Goal: Task Accomplishment & Management: Manage account settings

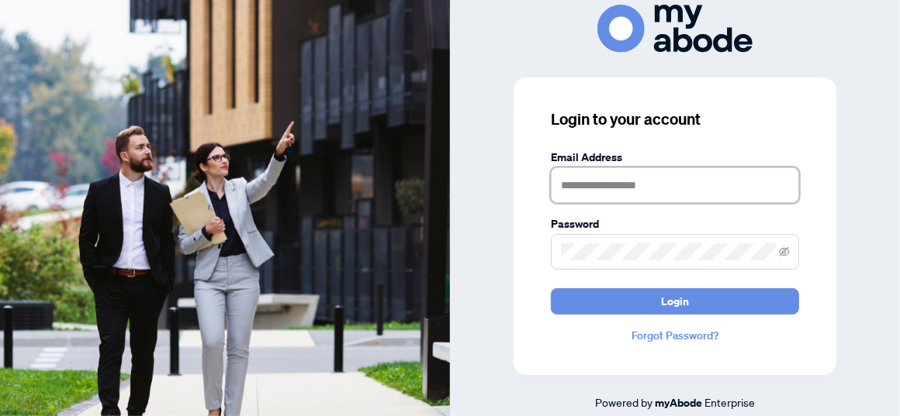
click at [596, 188] on input "text" at bounding box center [675, 186] width 248 height 36
type input "**********"
click at [551, 288] on button "Login" at bounding box center [675, 301] width 248 height 26
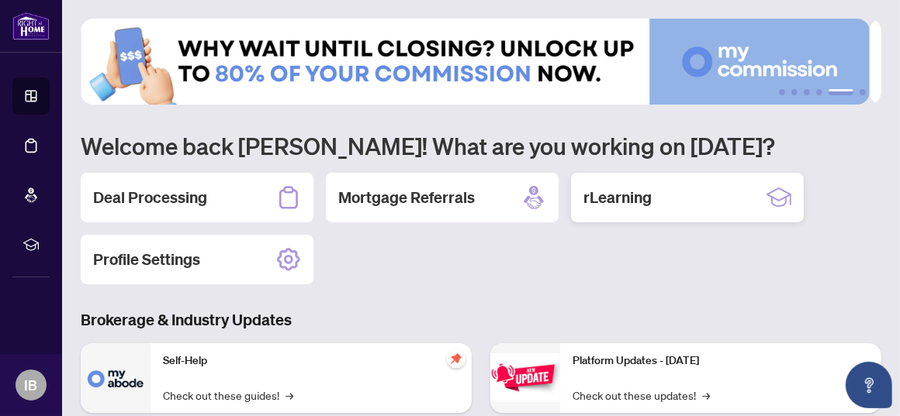
click at [613, 195] on h2 "rLearning" at bounding box center [617, 198] width 68 height 22
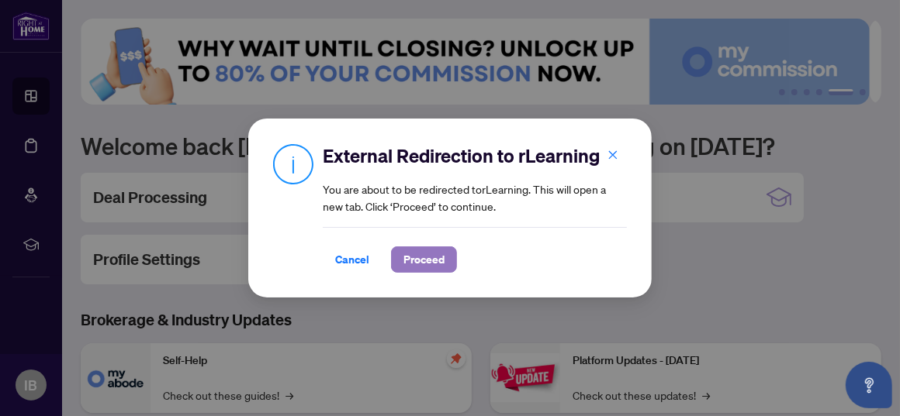
click at [413, 261] on span "Proceed" at bounding box center [423, 259] width 41 height 25
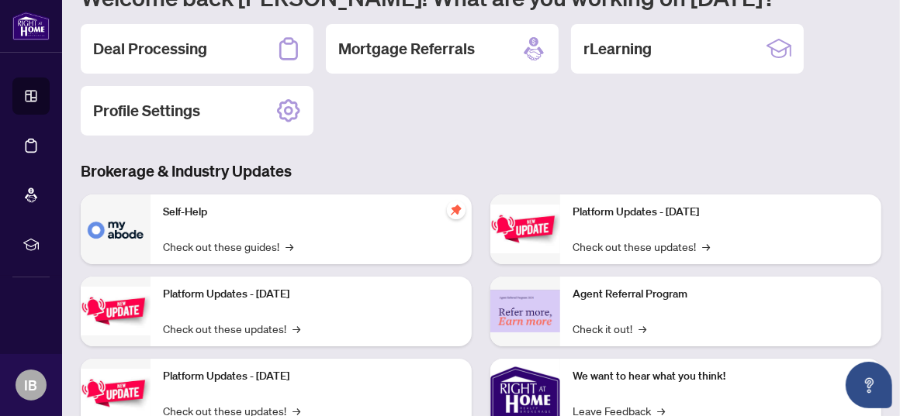
scroll to position [197, 0]
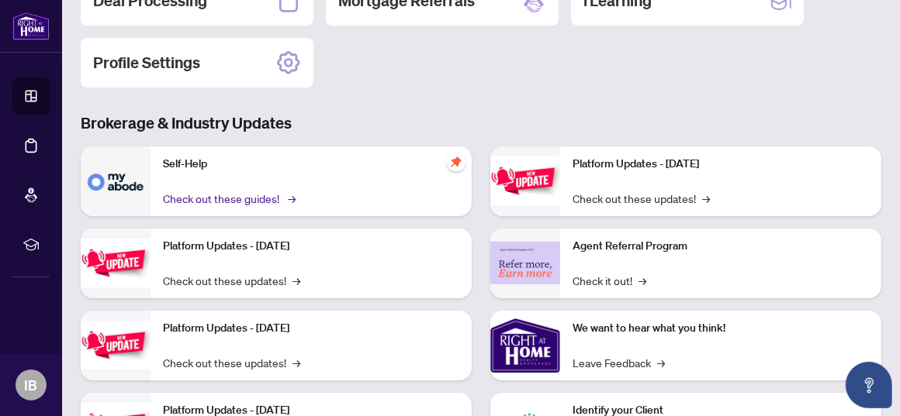
click at [202, 197] on link "Check out these guides! →" at bounding box center [228, 198] width 130 height 17
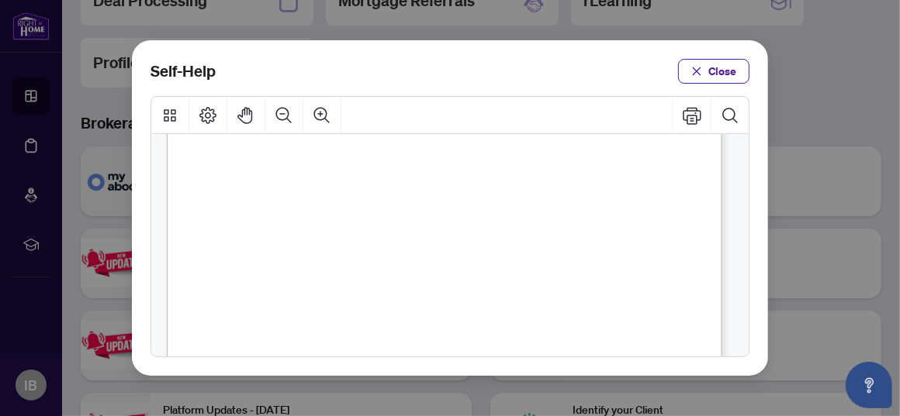
scroll to position [141, 0]
click at [448, 197] on span "PDF" at bounding box center [445, 201] width 21 height 16
click at [458, 342] on span "PDF" at bounding box center [455, 342] width 21 height 16
click at [703, 75] on button "Close" at bounding box center [713, 71] width 71 height 25
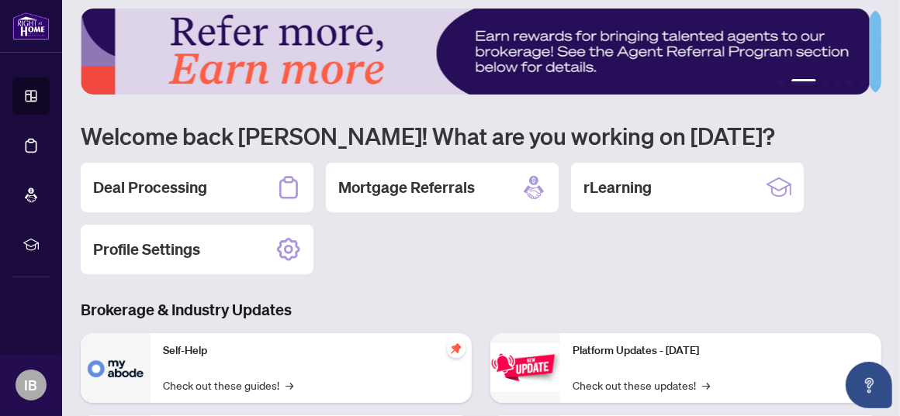
scroll to position [8, 0]
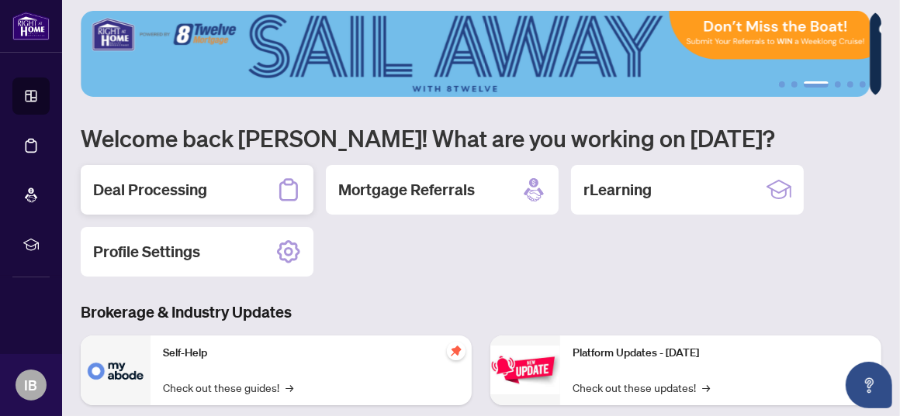
click at [168, 190] on h2 "Deal Processing" at bounding box center [150, 190] width 114 height 22
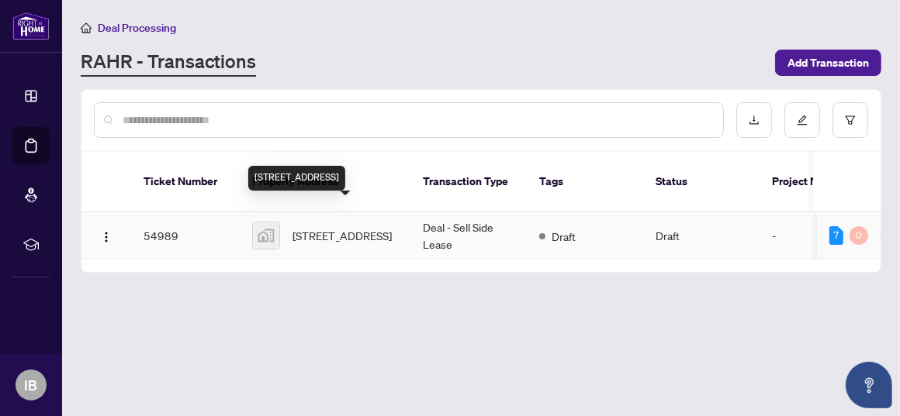
click at [323, 227] on span "69 Third Street, Etobicoke, Toronto, ON, Canada" at bounding box center [341, 235] width 99 height 17
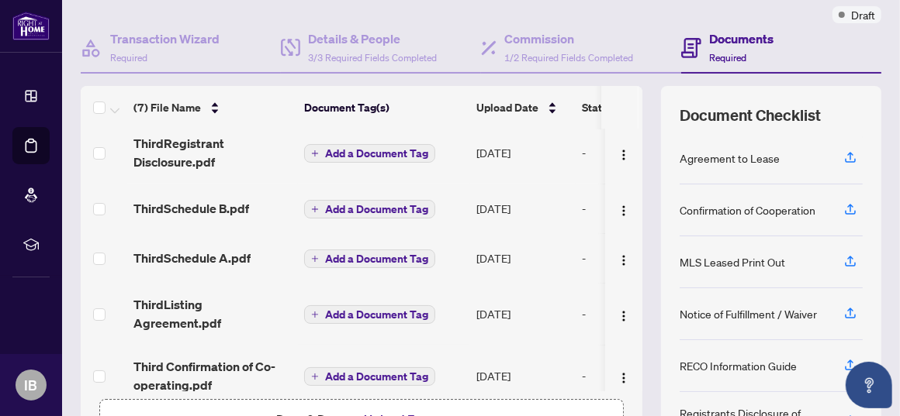
scroll to position [131, 0]
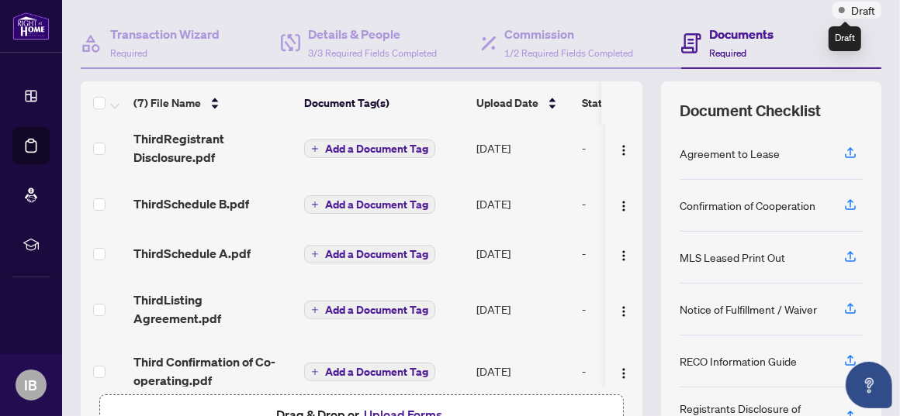
click at [851, 14] on span "Draft" at bounding box center [863, 10] width 24 height 17
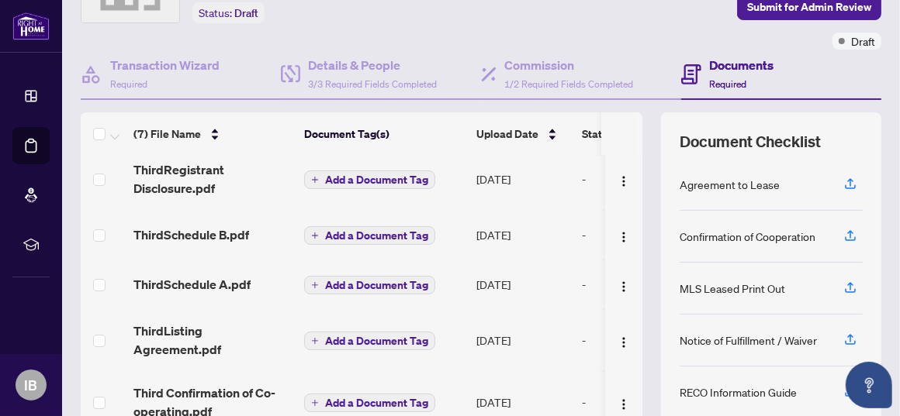
scroll to position [0, 0]
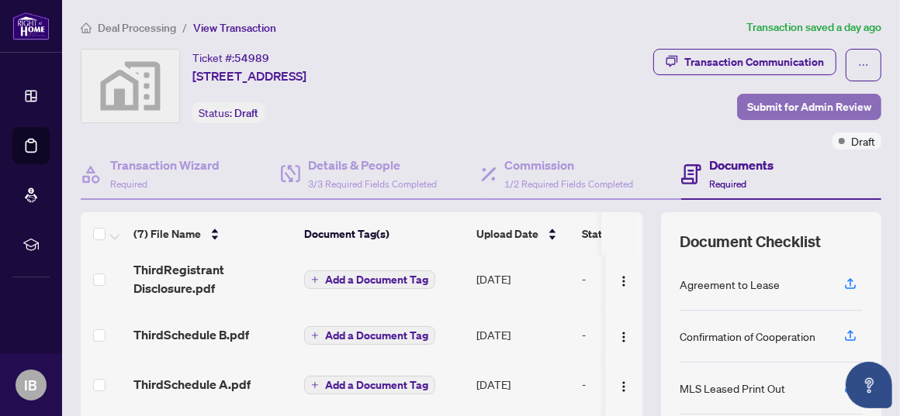
click at [763, 102] on span "Submit for Admin Review" at bounding box center [809, 107] width 124 height 25
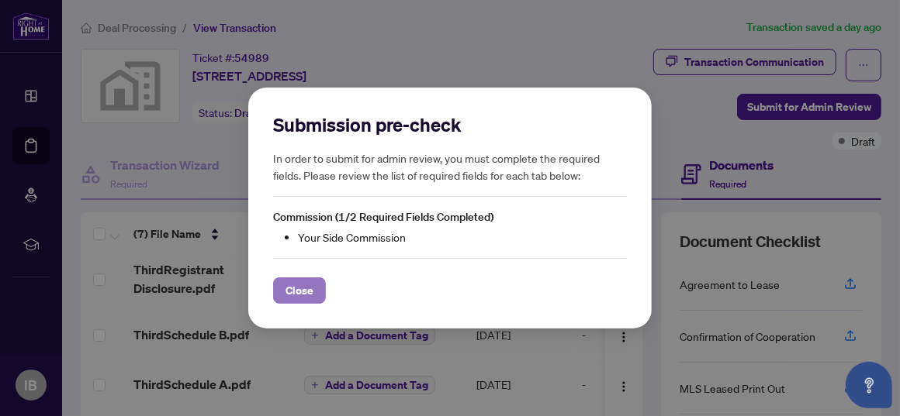
click at [306, 291] on span "Close" at bounding box center [299, 290] width 28 height 25
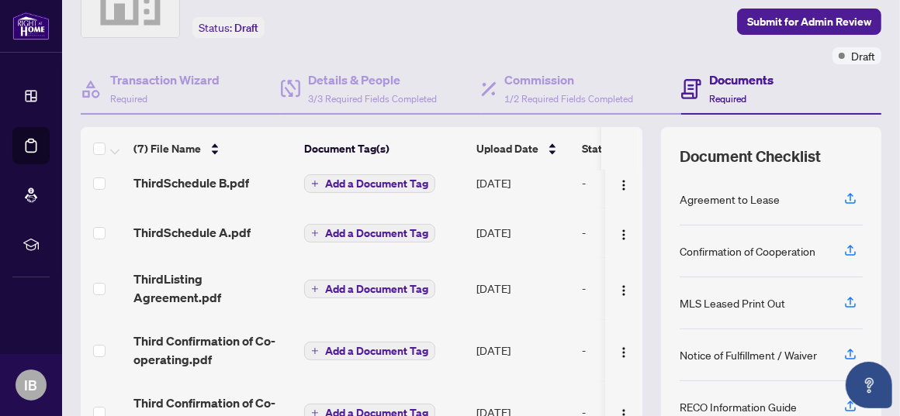
scroll to position [126, 0]
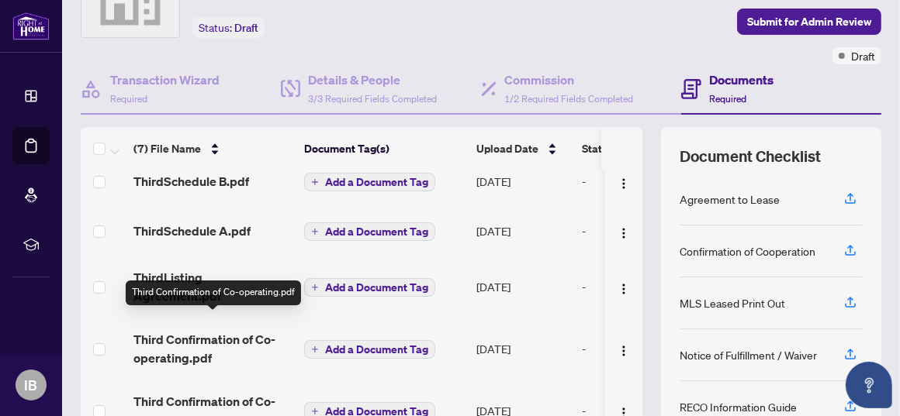
click at [180, 330] on span "Third Confirmation of Co-operating.pdf" at bounding box center [212, 348] width 158 height 37
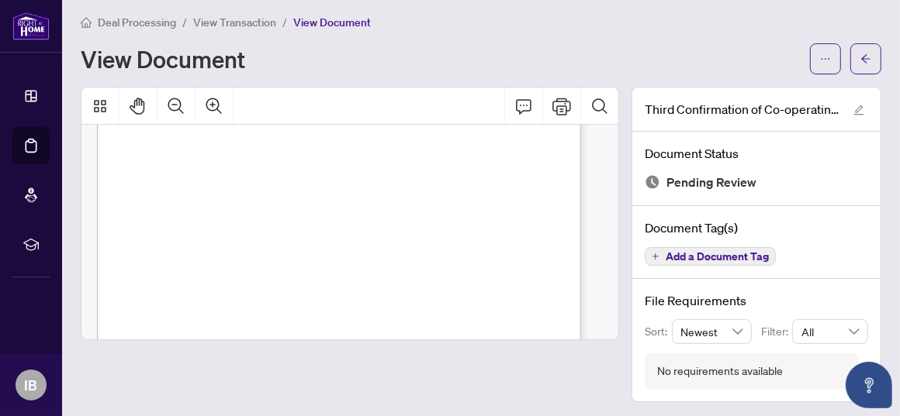
scroll to position [168, 0]
click at [162, 176] on div "Page 1" at bounding box center [343, 292] width 493 height 638
click at [162, 178] on div "Page 1" at bounding box center [343, 292] width 493 height 638
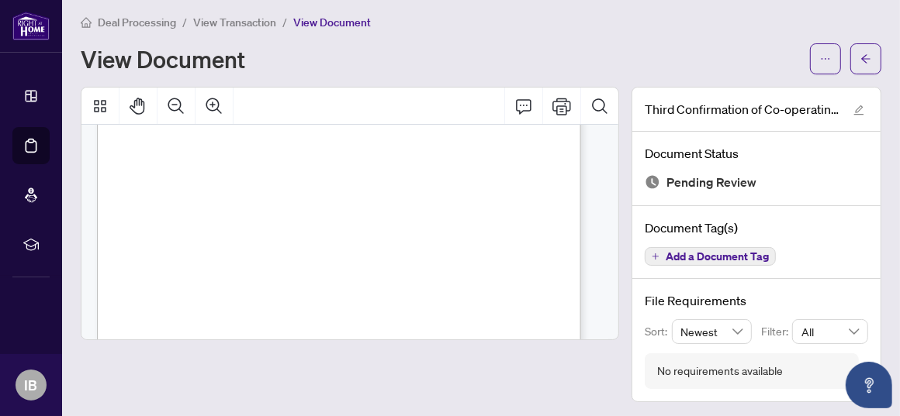
click at [162, 178] on div "Page 1" at bounding box center [343, 292] width 493 height 638
click at [160, 176] on div "Page 1" at bounding box center [343, 292] width 493 height 638
click at [860, 58] on icon "arrow-left" at bounding box center [865, 59] width 11 height 11
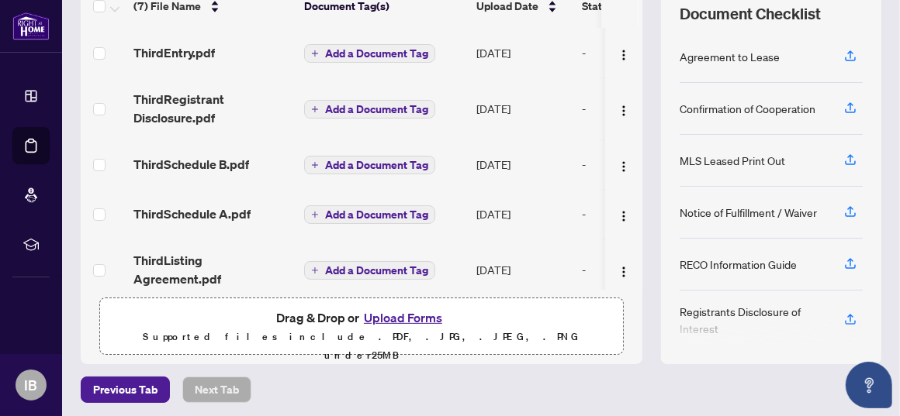
scroll to position [230, 0]
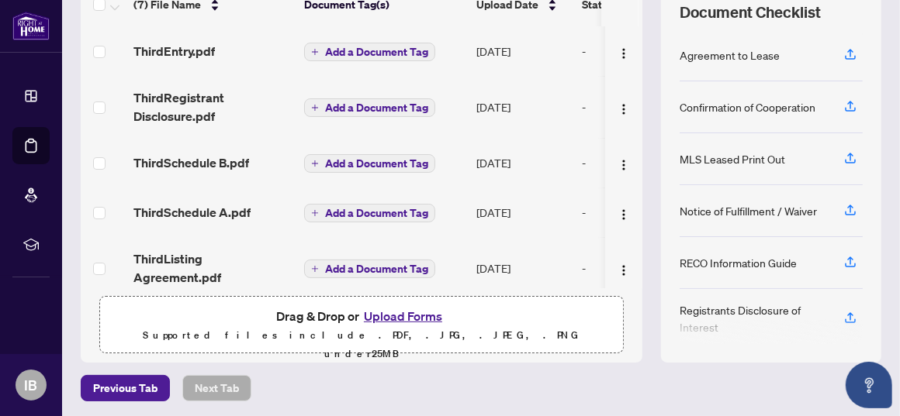
click at [138, 271] on td "ThirdListing Agreement.pdf" at bounding box center [212, 268] width 171 height 62
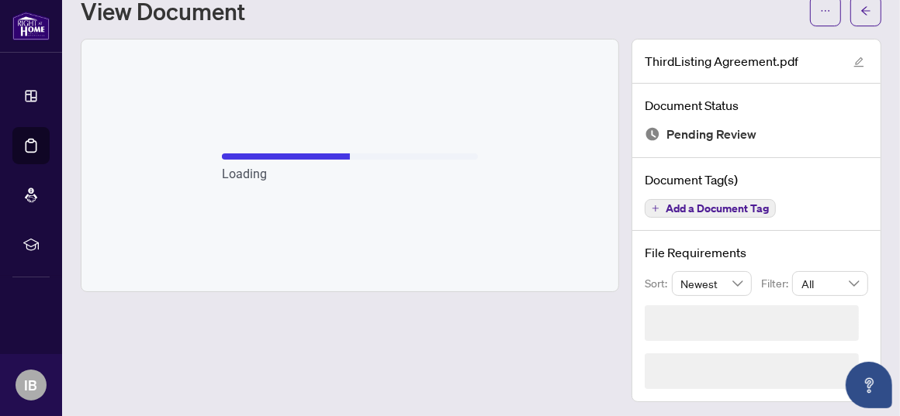
scroll to position [5, 0]
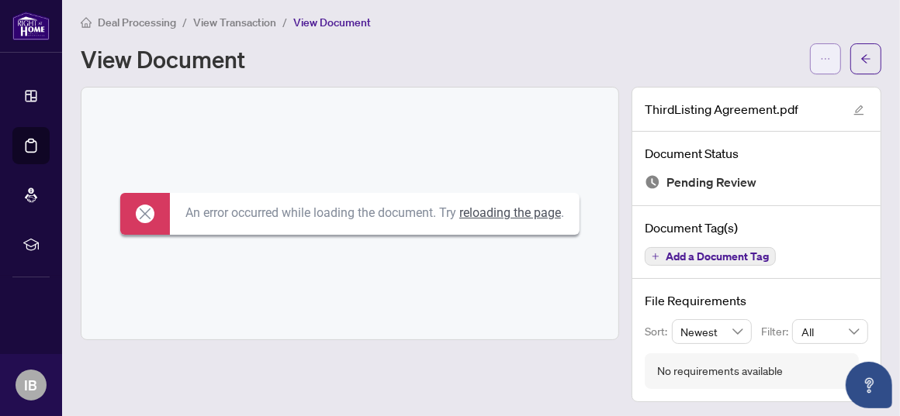
click at [810, 61] on button "button" at bounding box center [825, 58] width 31 height 31
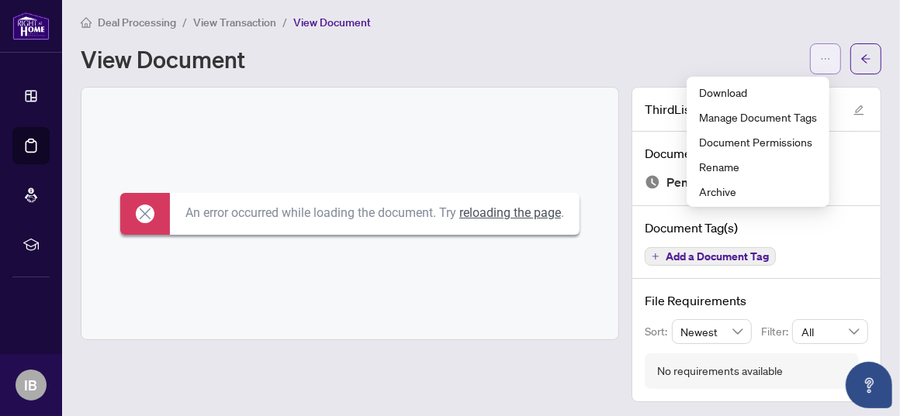
click at [810, 61] on button "button" at bounding box center [825, 58] width 31 height 31
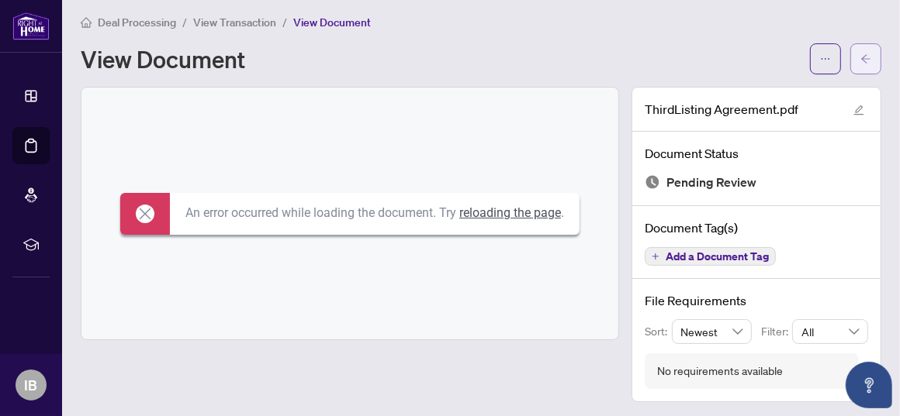
click at [860, 52] on span "button" at bounding box center [865, 59] width 11 height 25
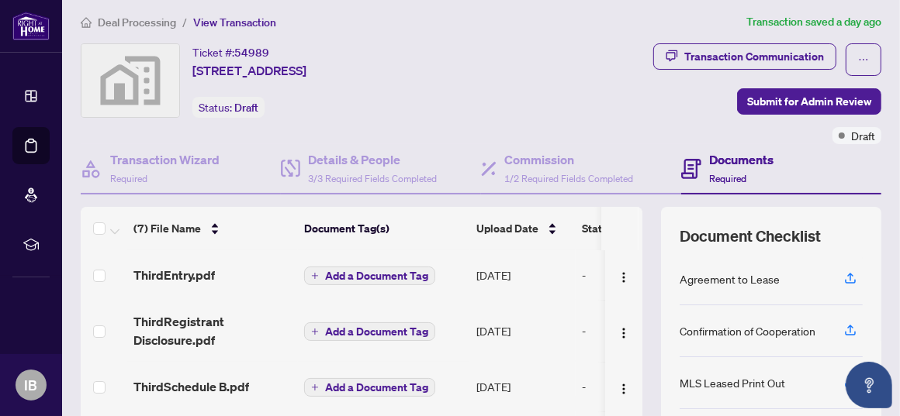
scroll to position [230, 0]
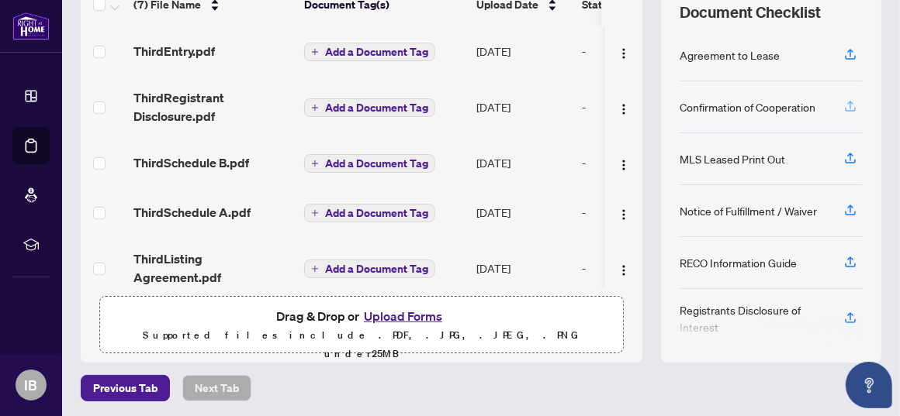
click at [843, 101] on icon "button" at bounding box center [850, 106] width 14 height 14
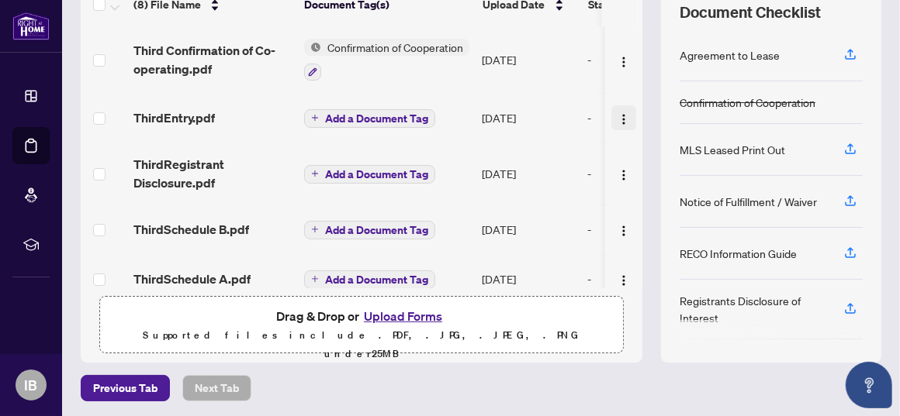
click at [617, 113] on img "button" at bounding box center [623, 119] width 12 height 12
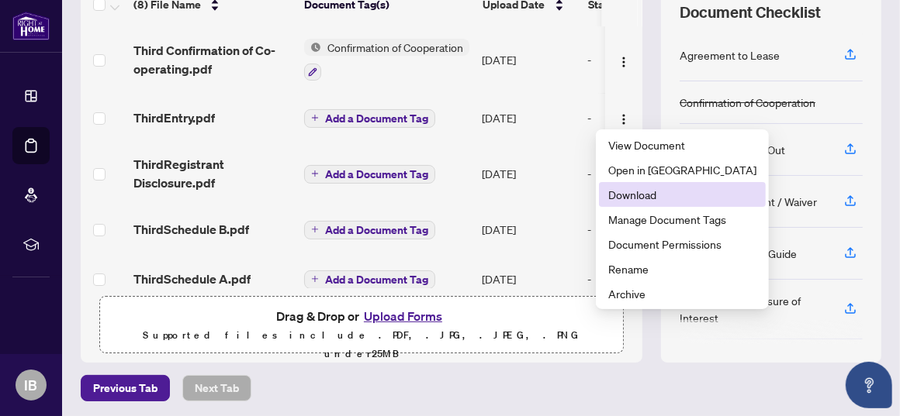
click at [610, 197] on span "Download" at bounding box center [682, 194] width 148 height 17
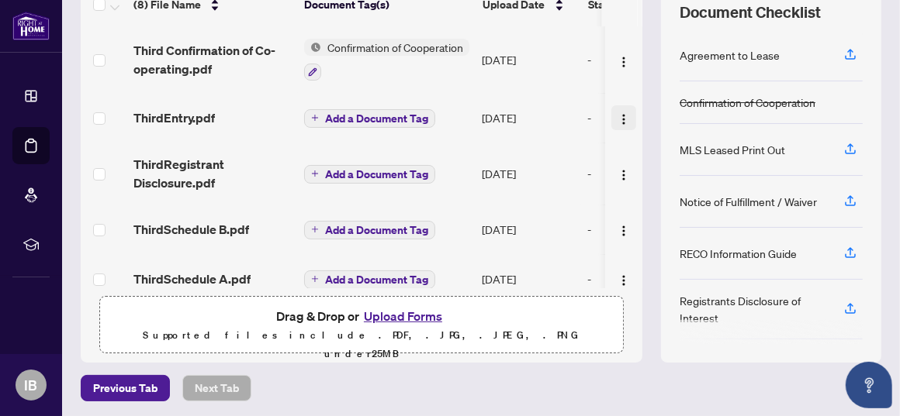
click at [617, 113] on img "button" at bounding box center [623, 119] width 12 height 12
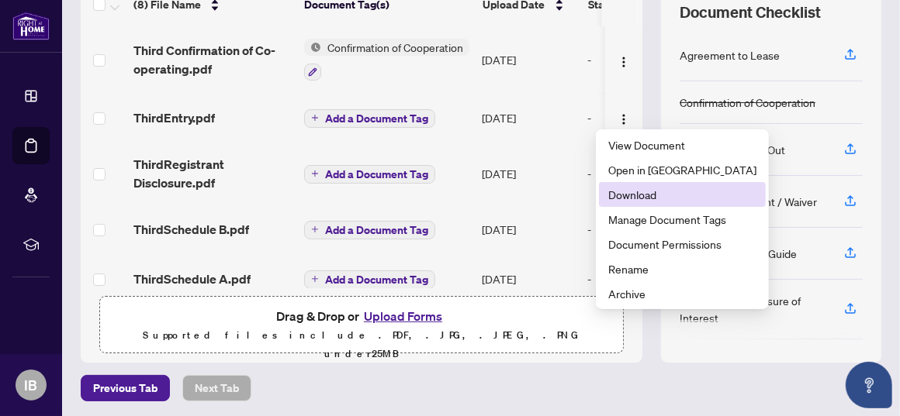
click at [628, 190] on span "Download" at bounding box center [682, 194] width 148 height 17
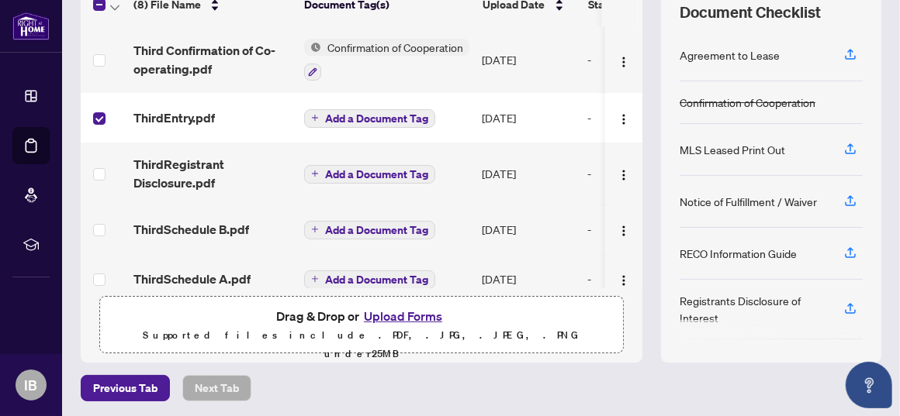
click at [396, 114] on span "Add a Document Tag" at bounding box center [376, 118] width 103 height 11
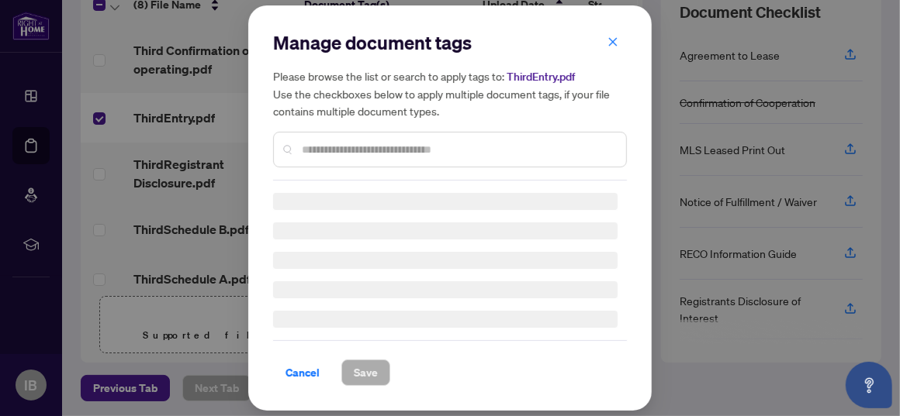
click at [396, 114] on h5 "Please browse the list or search to apply tags to: ThirdEntry.pdf Use the check…" at bounding box center [450, 93] width 354 height 52
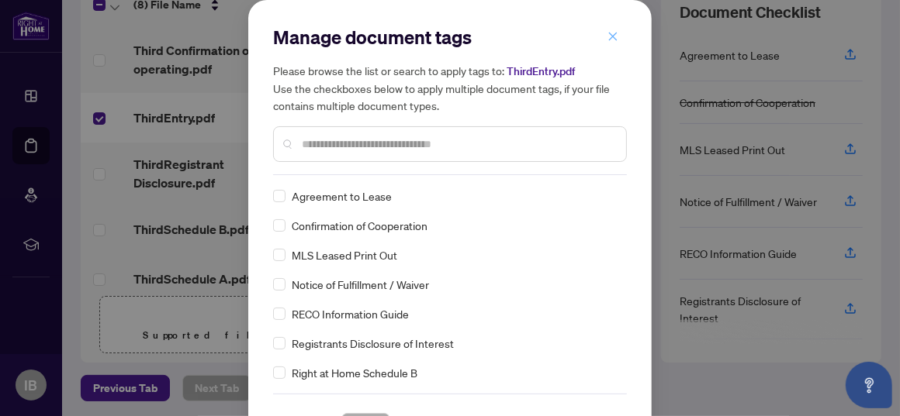
click at [608, 33] on icon "close" at bounding box center [612, 36] width 11 height 11
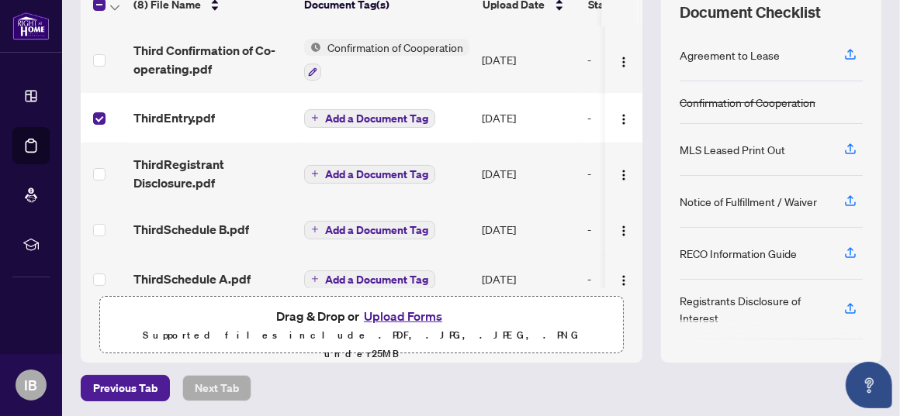
click at [625, 12] on th at bounding box center [619, 4] width 37 height 43
click at [617, 115] on img "button" at bounding box center [623, 119] width 12 height 12
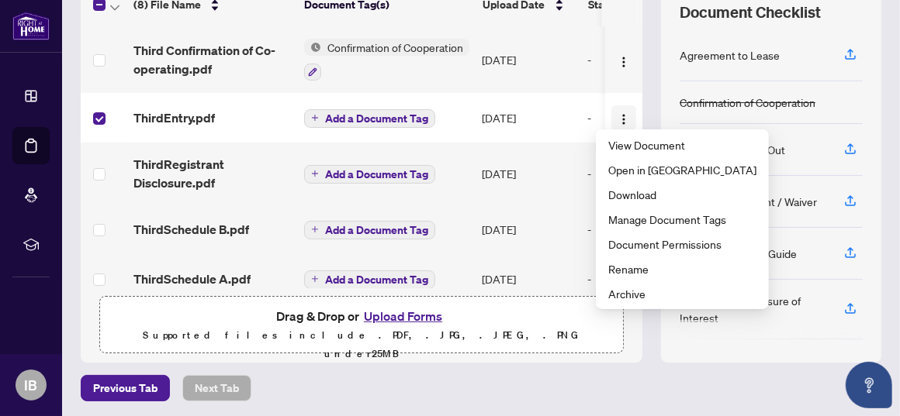
click at [617, 115] on img "button" at bounding box center [623, 119] width 12 height 12
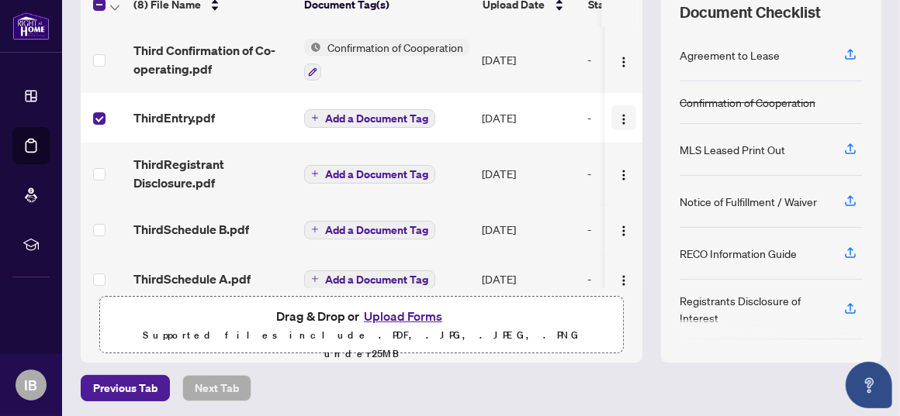
click at [617, 115] on img "button" at bounding box center [623, 119] width 12 height 12
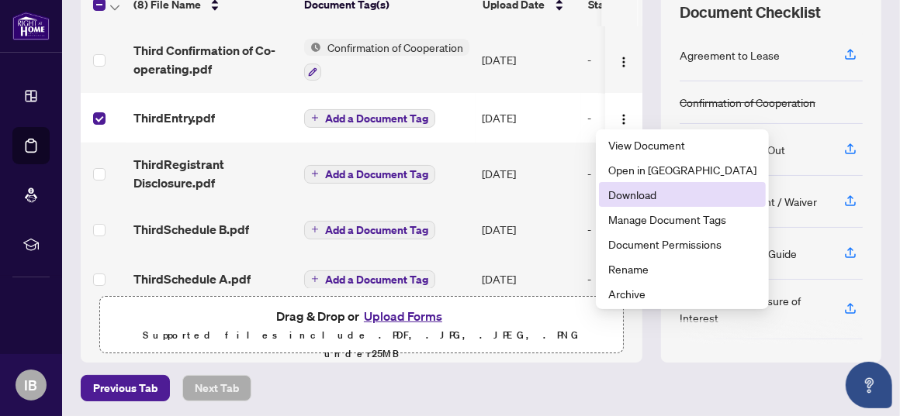
click at [628, 194] on span "Download" at bounding box center [682, 194] width 148 height 17
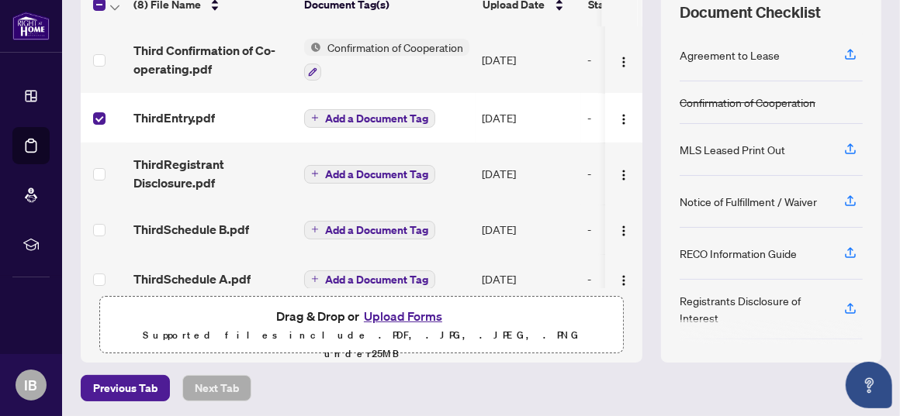
click at [625, 10] on th at bounding box center [619, 4] width 37 height 43
click at [198, 119] on span "ThirdEntry.pdf" at bounding box center [173, 118] width 81 height 19
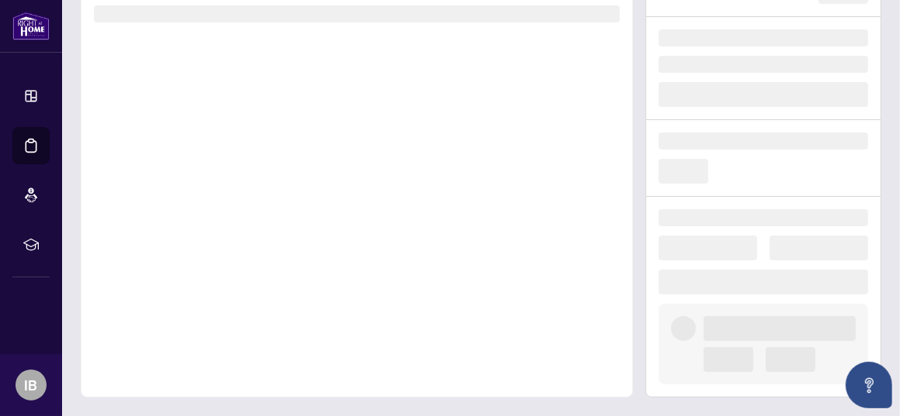
scroll to position [109, 0]
click at [198, 119] on div at bounding box center [357, 184] width 552 height 432
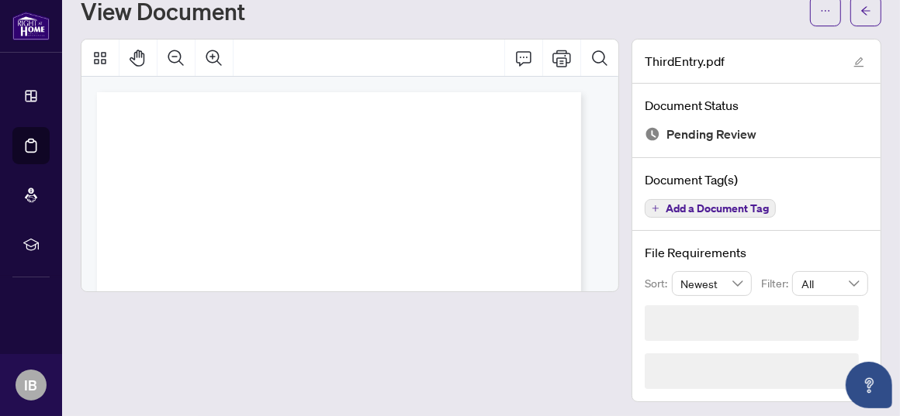
scroll to position [5, 0]
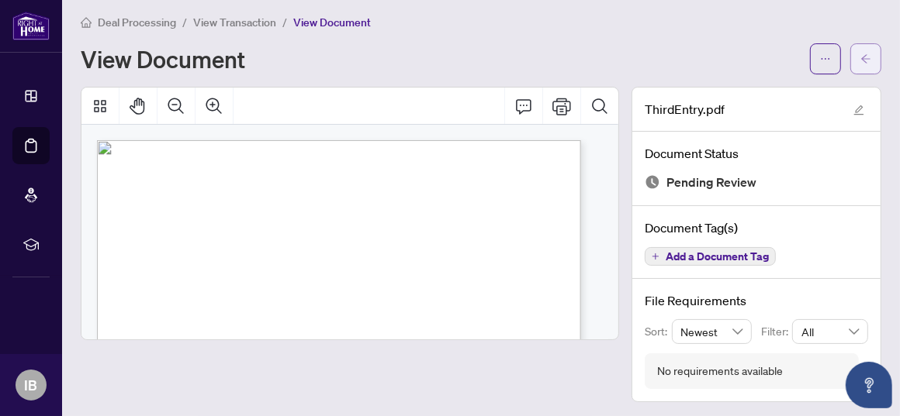
click at [860, 50] on span "button" at bounding box center [865, 59] width 11 height 25
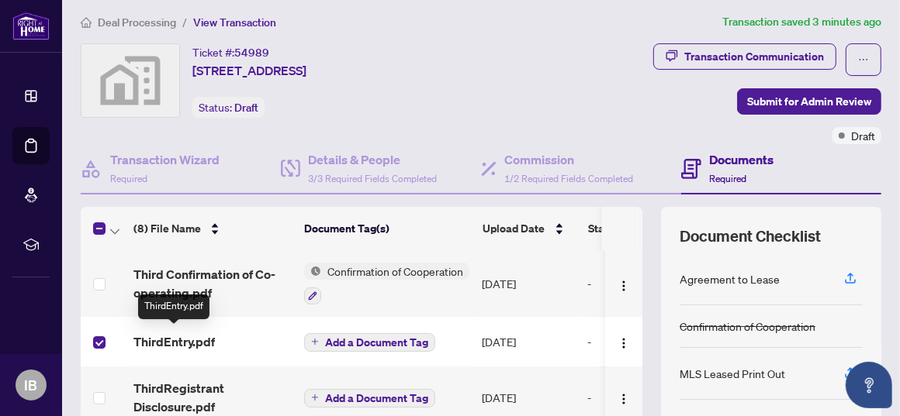
click at [170, 335] on span "ThirdEntry.pdf" at bounding box center [173, 342] width 81 height 19
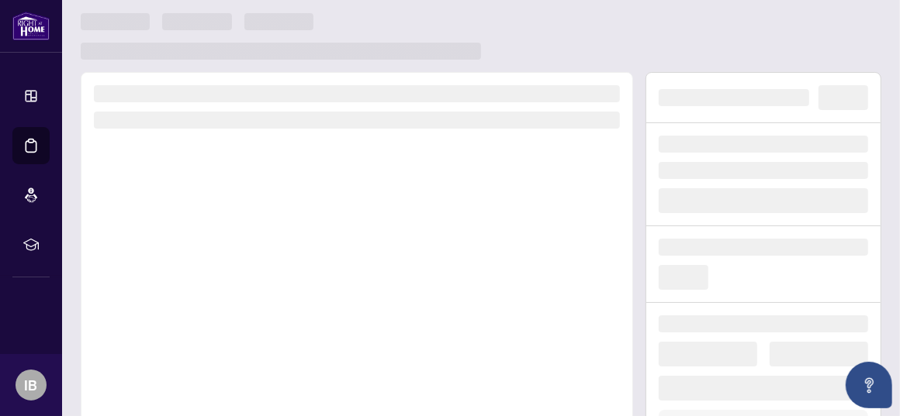
click at [170, 335] on div at bounding box center [357, 288] width 552 height 432
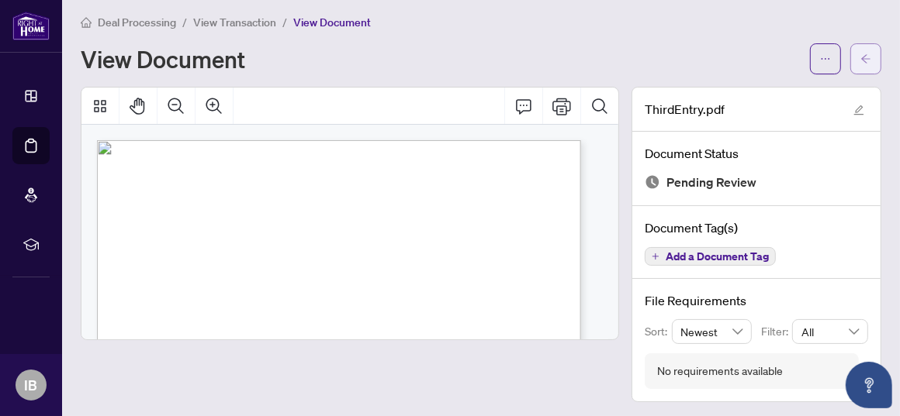
click at [861, 55] on icon "arrow-left" at bounding box center [865, 58] width 9 height 9
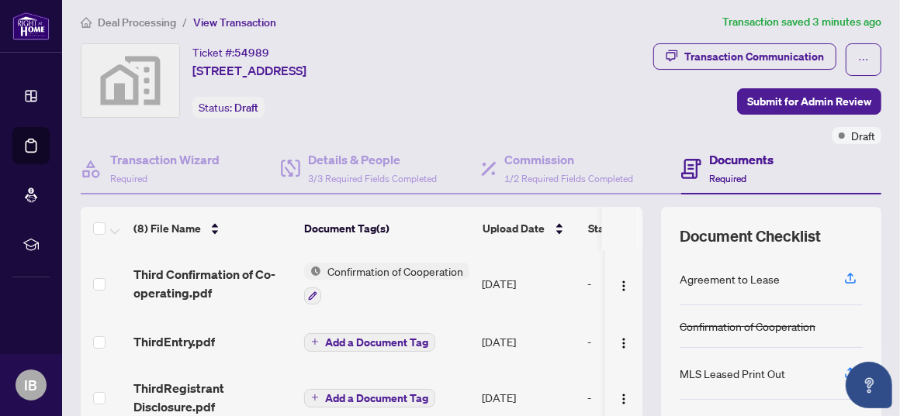
scroll to position [230, 0]
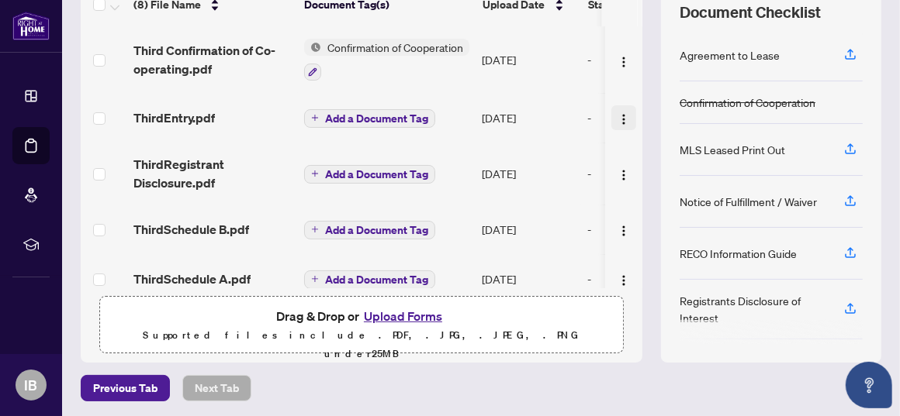
click at [617, 120] on img "button" at bounding box center [623, 119] width 12 height 12
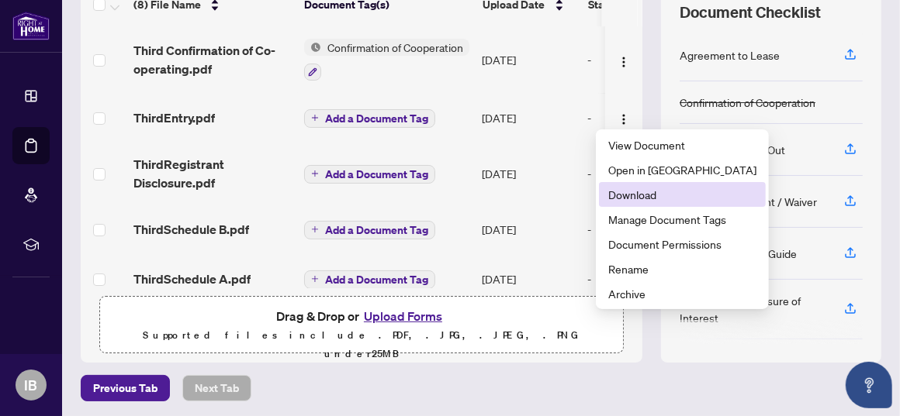
click at [636, 192] on span "Download" at bounding box center [682, 194] width 148 height 17
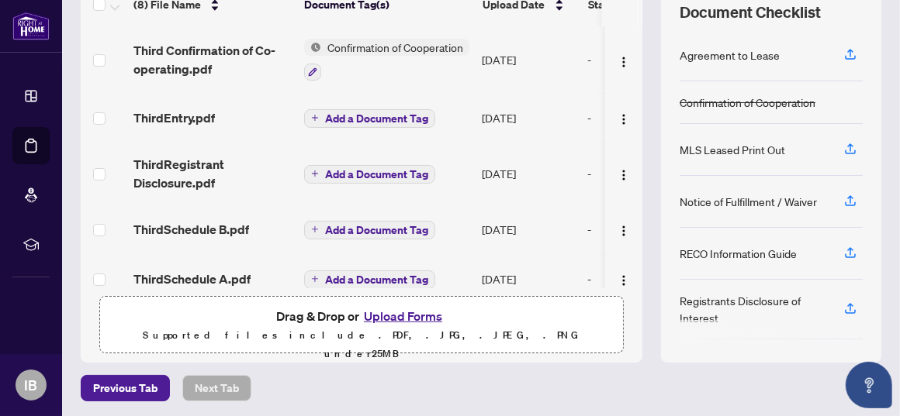
click at [471, 104] on td "Add a Document Tag" at bounding box center [387, 118] width 178 height 50
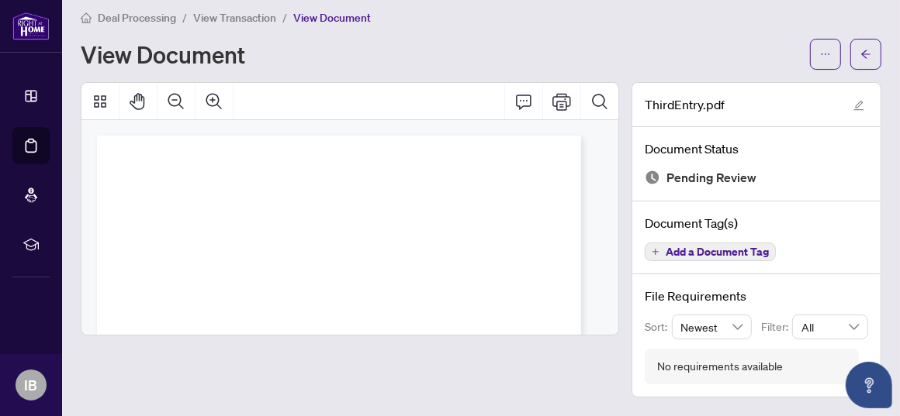
scroll to position [5, 0]
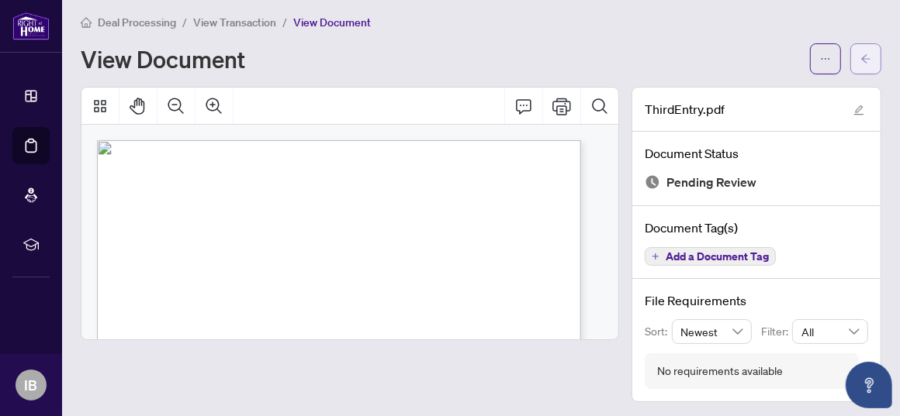
click at [860, 51] on span "button" at bounding box center [865, 59] width 11 height 25
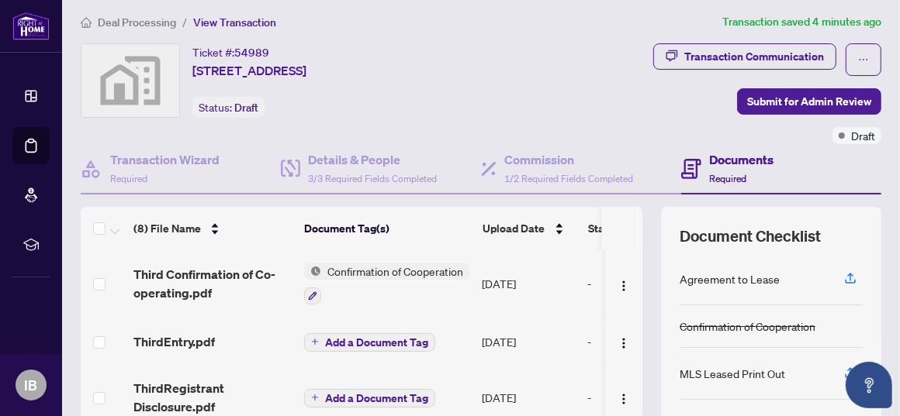
scroll to position [230, 0]
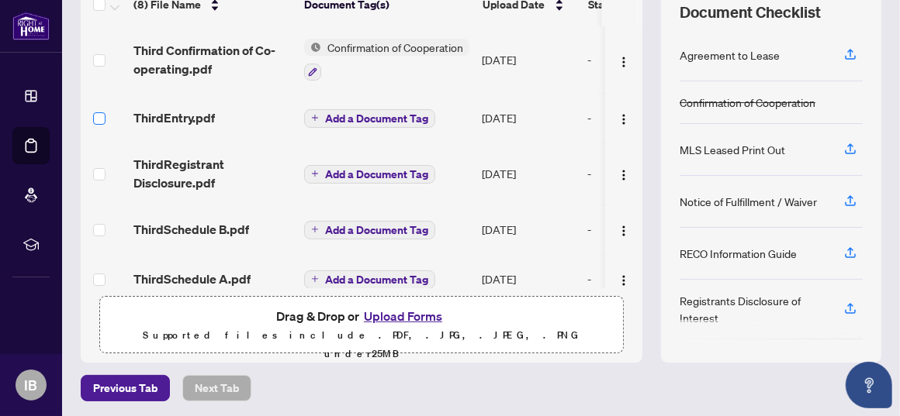
click at [97, 110] on label at bounding box center [99, 118] width 12 height 17
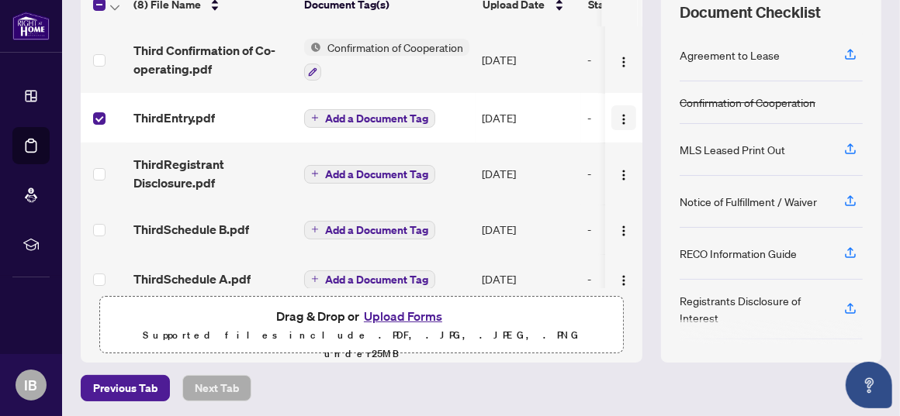
click at [617, 115] on img "button" at bounding box center [623, 119] width 12 height 12
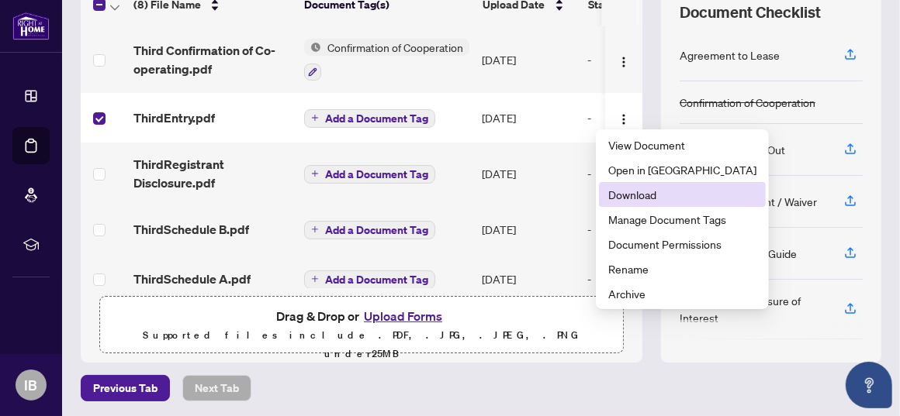
click at [638, 197] on span "Download" at bounding box center [682, 194] width 148 height 17
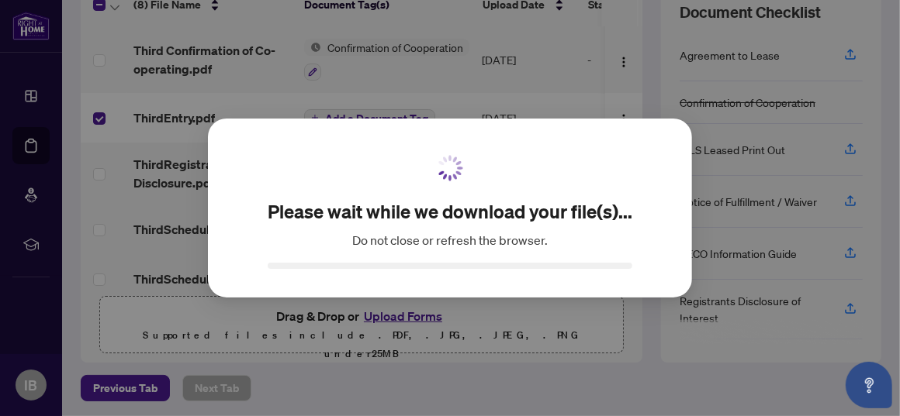
click at [638, 197] on div "Please wait while we download your file(s)... Do not close or refresh the brows…" at bounding box center [450, 208] width 434 height 130
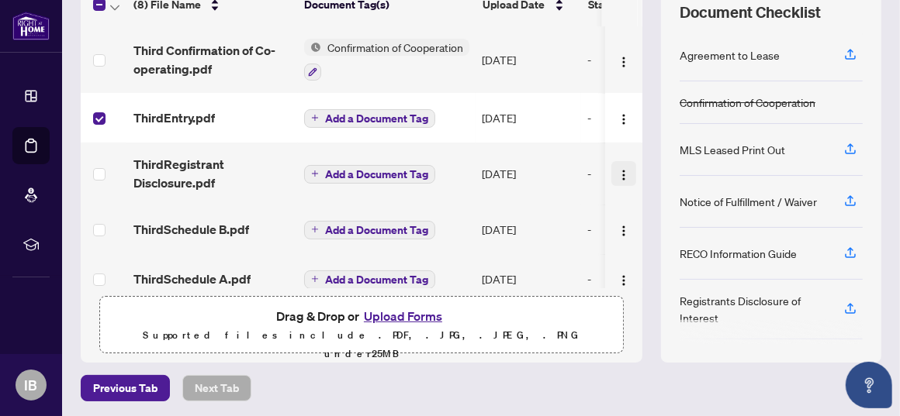
click at [617, 169] on img "button" at bounding box center [623, 175] width 12 height 12
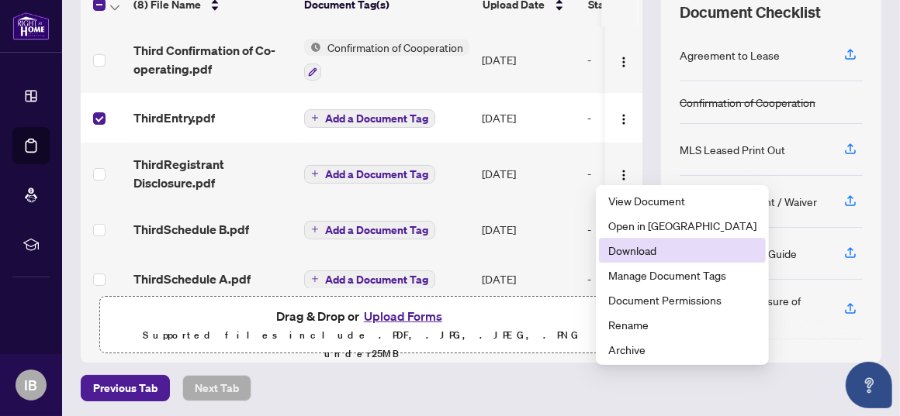
click at [627, 249] on span "Download" at bounding box center [682, 250] width 148 height 17
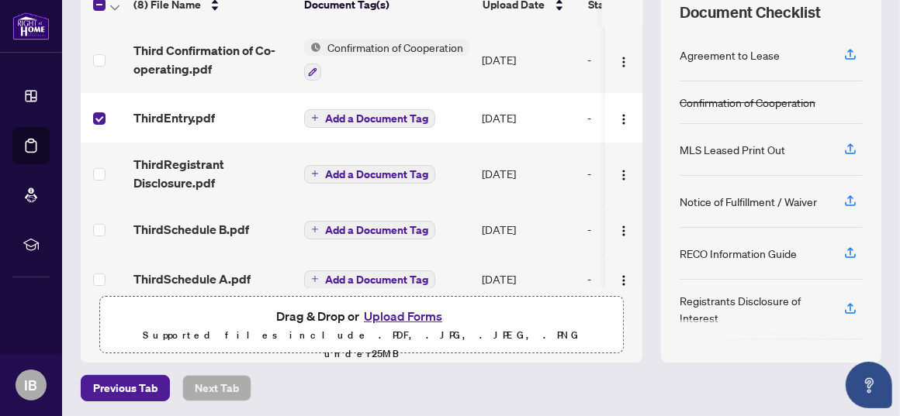
click at [99, 110] on label at bounding box center [99, 118] width 12 height 17
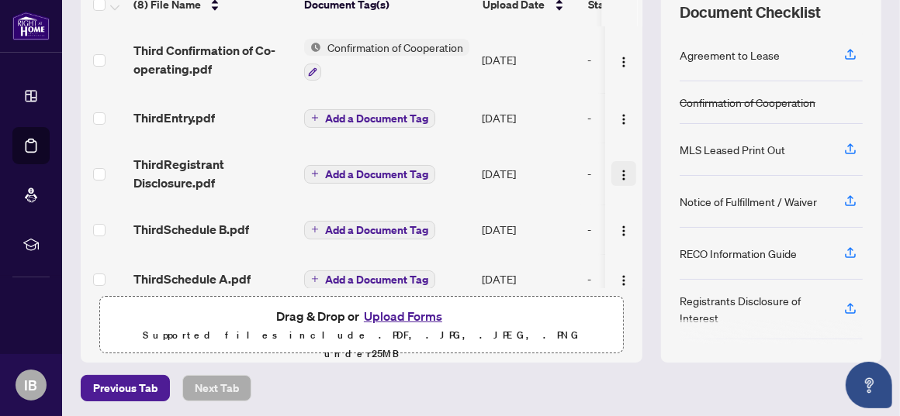
click at [617, 171] on img "button" at bounding box center [623, 175] width 12 height 12
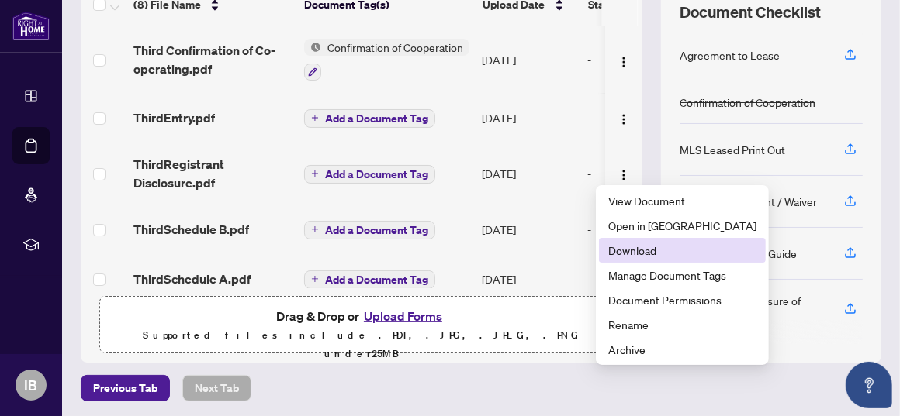
click at [648, 250] on span "Download" at bounding box center [682, 250] width 148 height 17
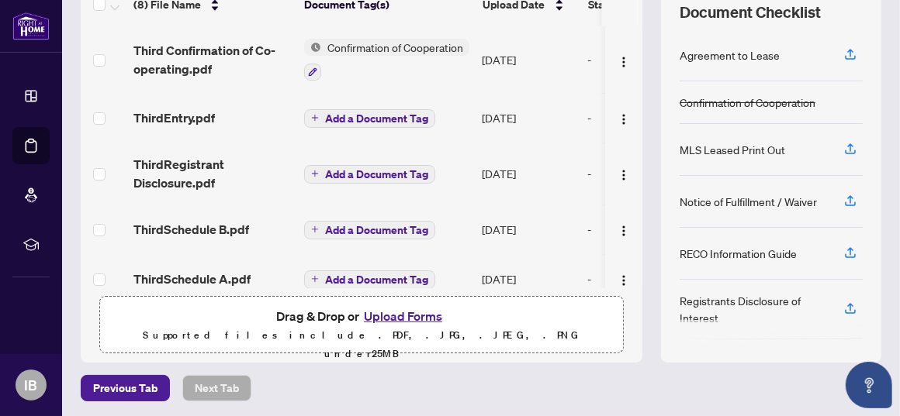
click at [638, 8] on th at bounding box center [640, 4] width 4 height 43
drag, startPoint x: 627, startPoint y: 8, endPoint x: 627, endPoint y: 22, distance: 14.7
click at [638, 22] on th at bounding box center [640, 4] width 4 height 43
click at [625, 16] on th at bounding box center [619, 4] width 37 height 43
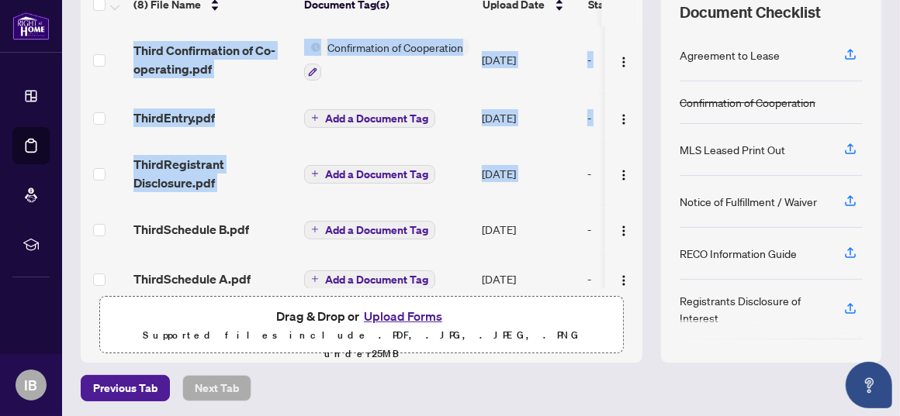
drag, startPoint x: 625, startPoint y: 16, endPoint x: 452, endPoint y: 144, distance: 215.1
click at [452, 144] on div "(8) File Name Document Tag(s) Upload Date Status Third Confirmation of Co-opera…" at bounding box center [361, 136] width 561 height 306
click at [354, 154] on td "Add a Document Tag" at bounding box center [387, 174] width 178 height 62
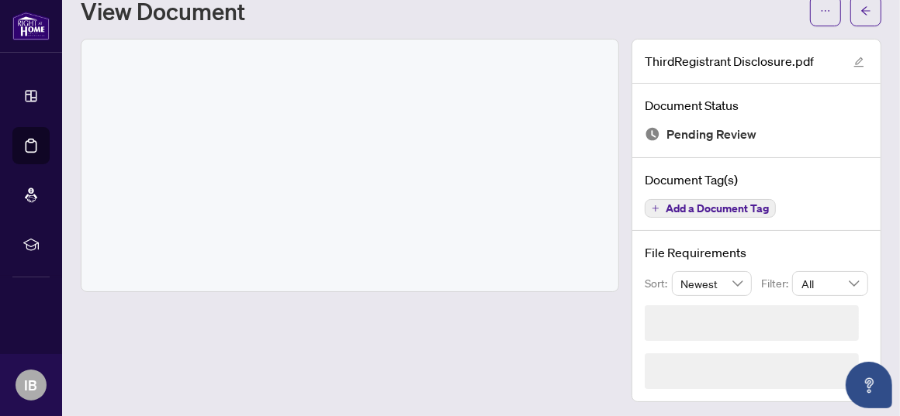
scroll to position [5, 0]
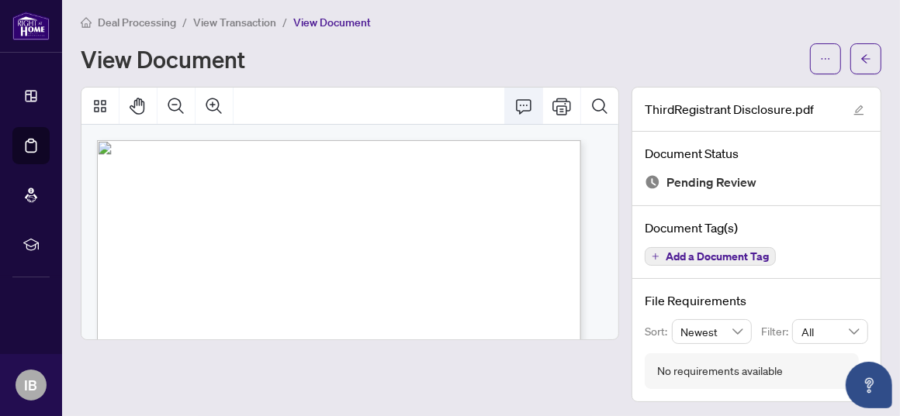
click at [514, 103] on icon "Comment" at bounding box center [523, 106] width 19 height 19
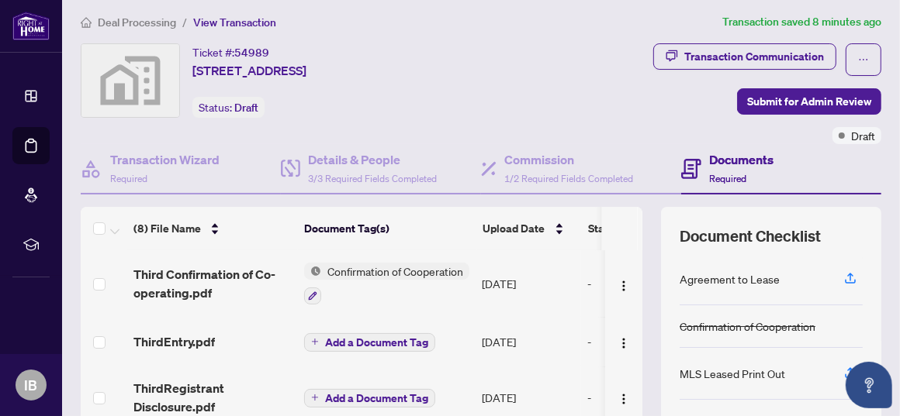
click at [337, 337] on span "Add a Document Tag" at bounding box center [376, 342] width 103 height 11
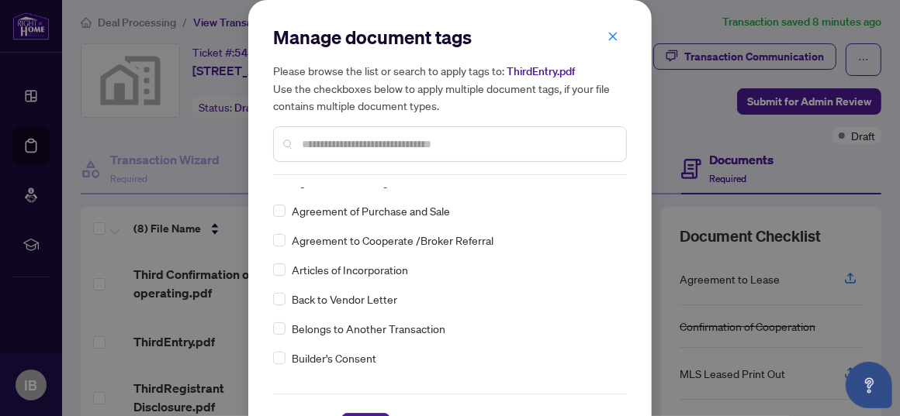
scroll to position [509, 0]
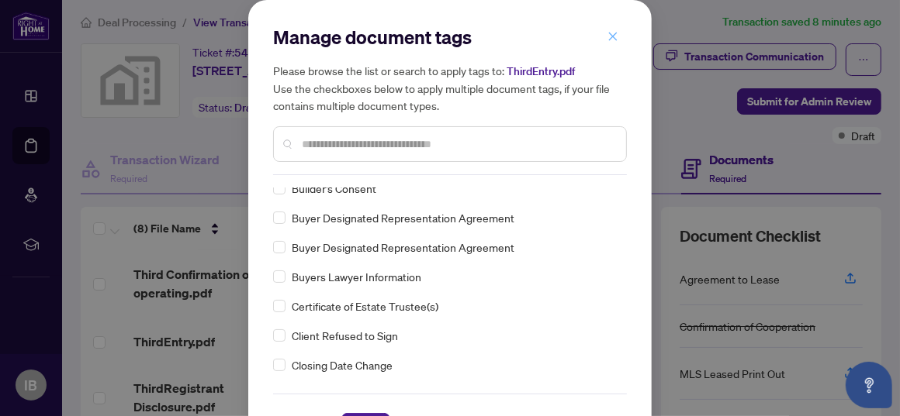
click at [607, 30] on span "button" at bounding box center [612, 36] width 11 height 25
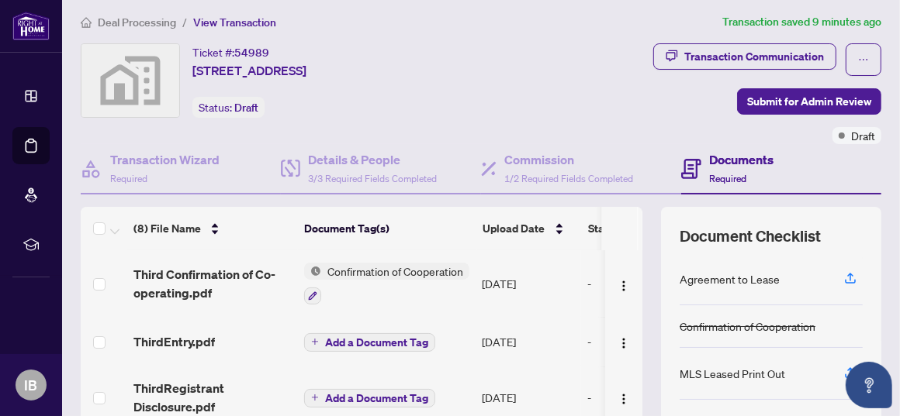
scroll to position [230, 0]
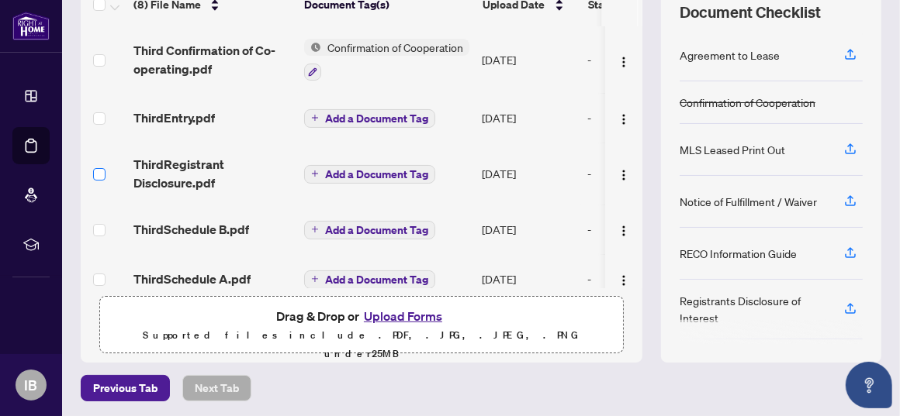
click at [98, 166] on label at bounding box center [99, 174] width 12 height 17
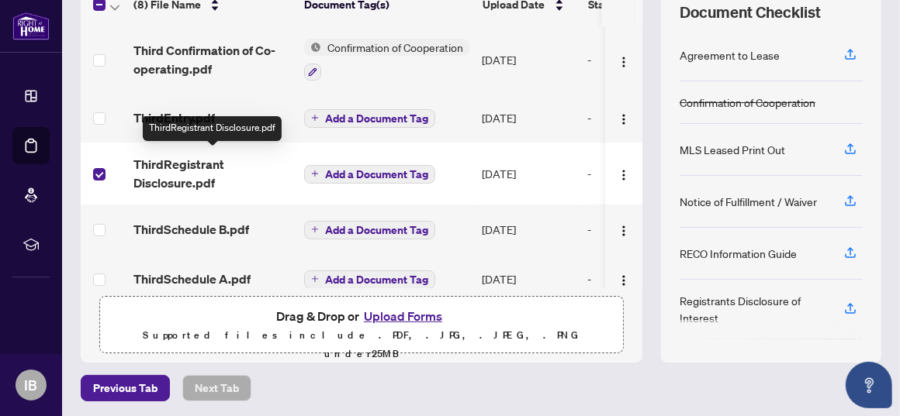
click at [163, 156] on span "ThirdRegistrant Disclosure.pdf" at bounding box center [212, 173] width 158 height 37
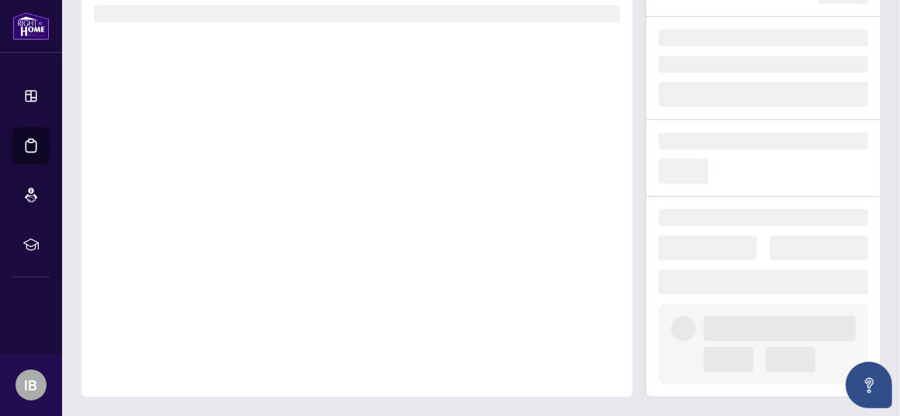
scroll to position [109, 0]
click at [163, 156] on div at bounding box center [357, 184] width 552 height 432
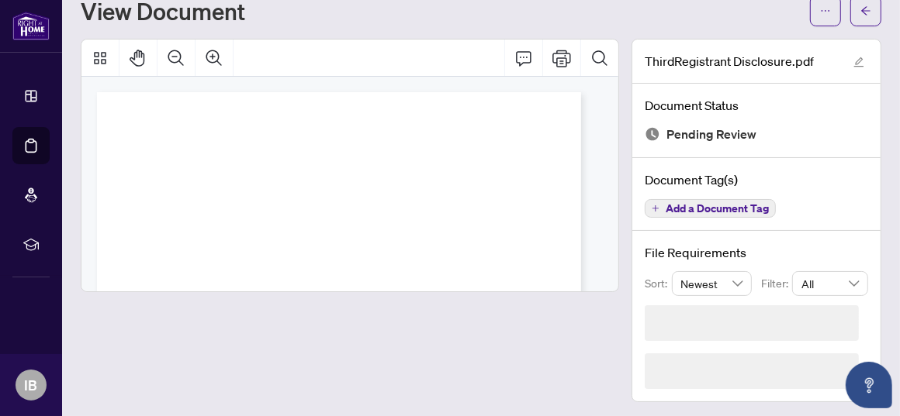
scroll to position [5, 0]
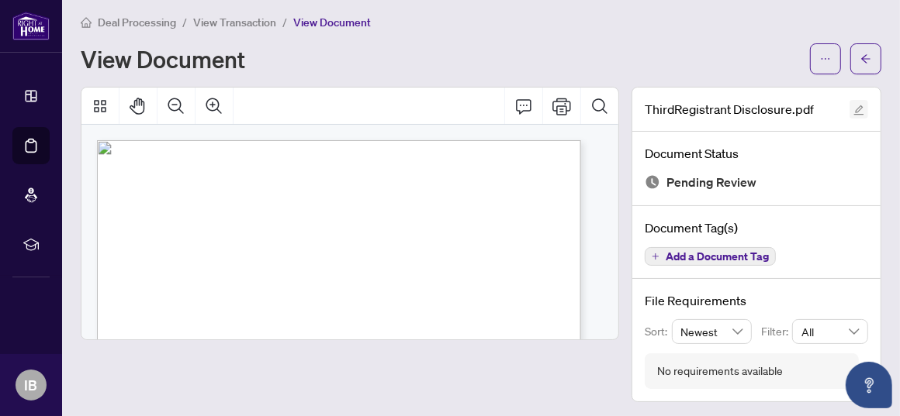
click at [854, 112] on icon "edit" at bounding box center [859, 110] width 10 height 10
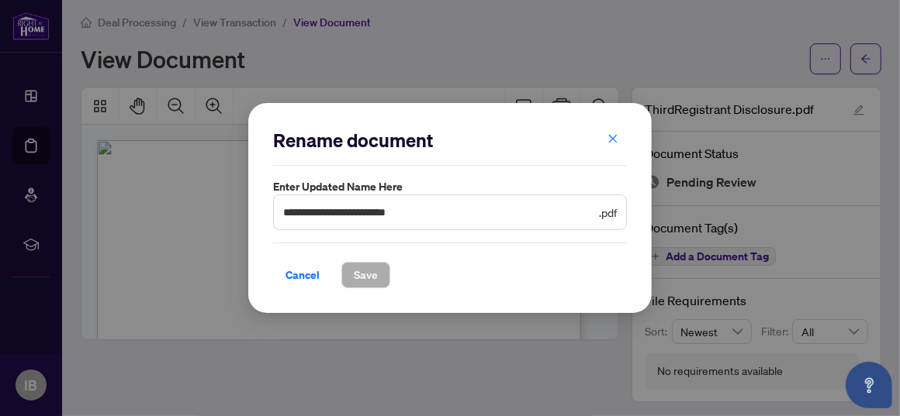
click at [565, 228] on div "**********" at bounding box center [450, 208] width 354 height 161
click at [614, 138] on icon "close" at bounding box center [613, 139] width 9 height 9
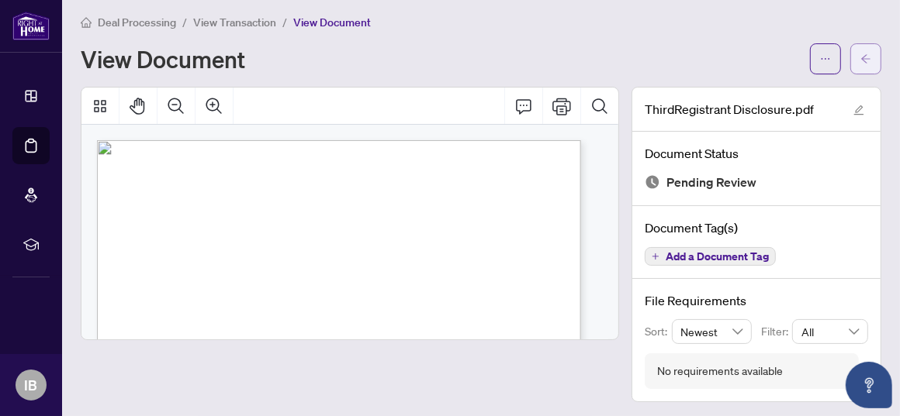
click at [860, 48] on span "button" at bounding box center [865, 59] width 11 height 25
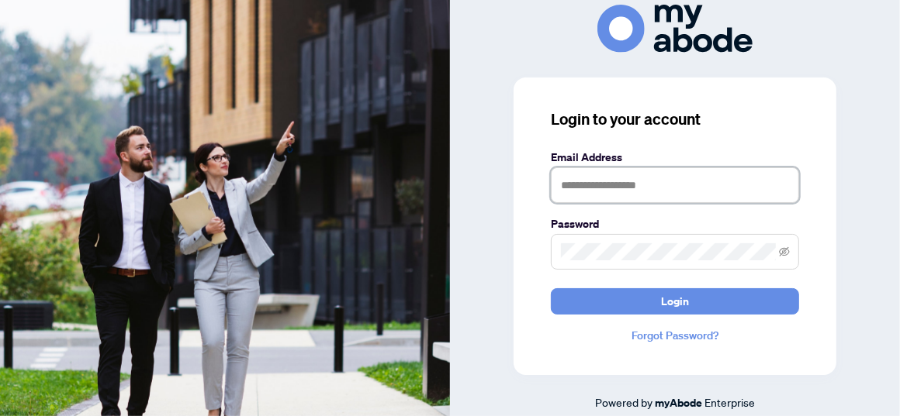
click at [568, 183] on input "text" at bounding box center [675, 186] width 248 height 36
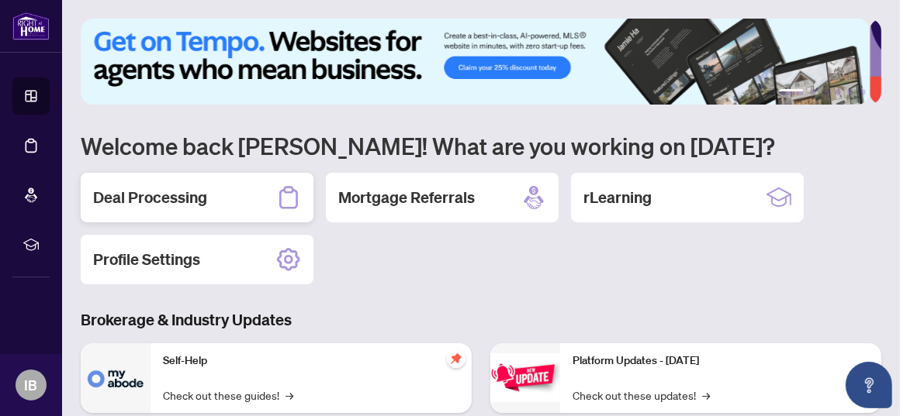
click at [161, 190] on h2 "Deal Processing" at bounding box center [150, 198] width 114 height 22
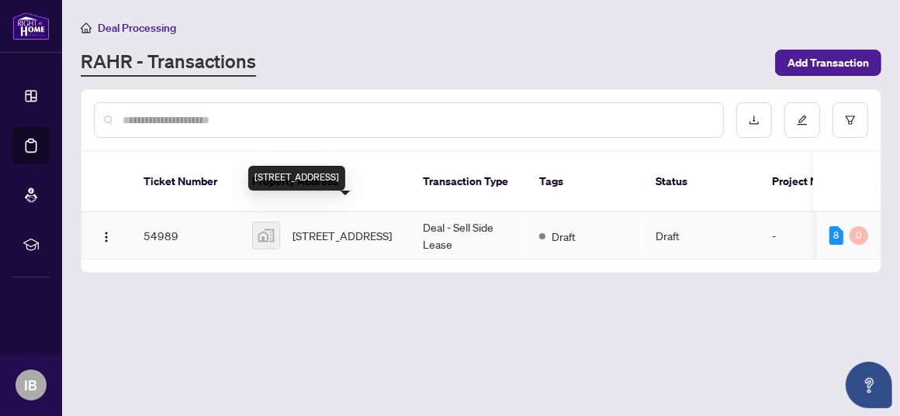
click at [326, 227] on span "69 Third Street, Etobicoke, Toronto, ON, Canada" at bounding box center [341, 235] width 99 height 17
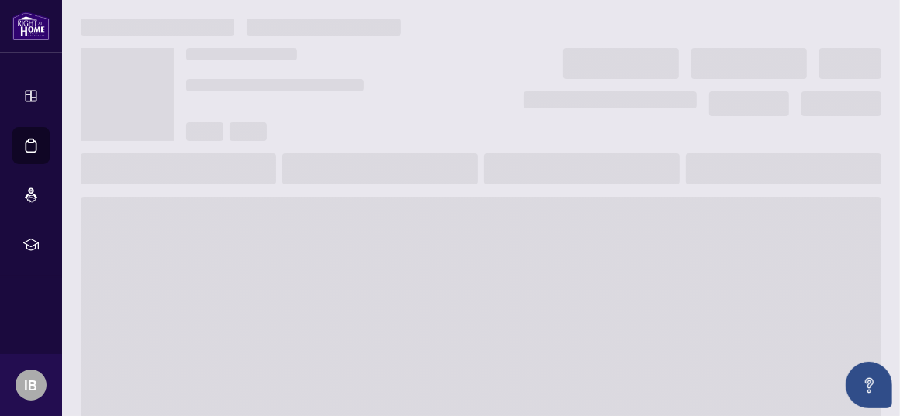
click at [326, 202] on span at bounding box center [481, 321] width 800 height 248
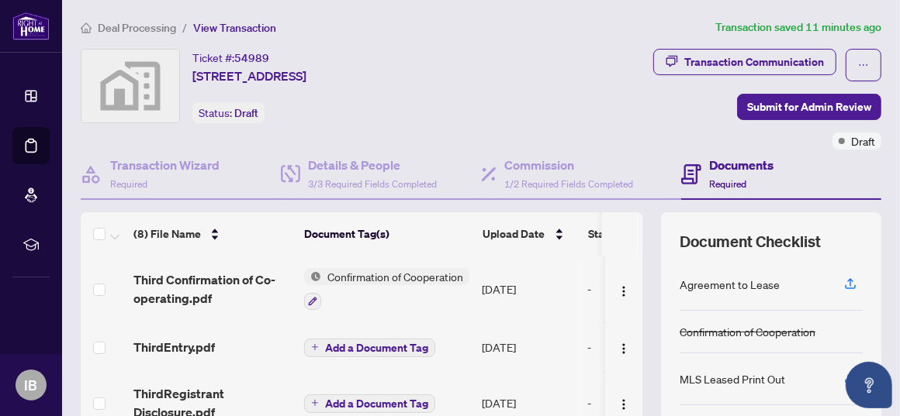
click at [626, 374] on td at bounding box center [623, 403] width 37 height 62
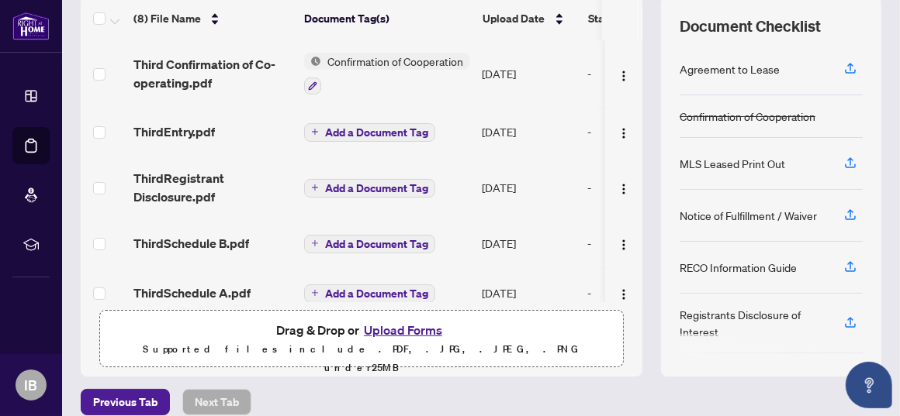
scroll to position [230, 0]
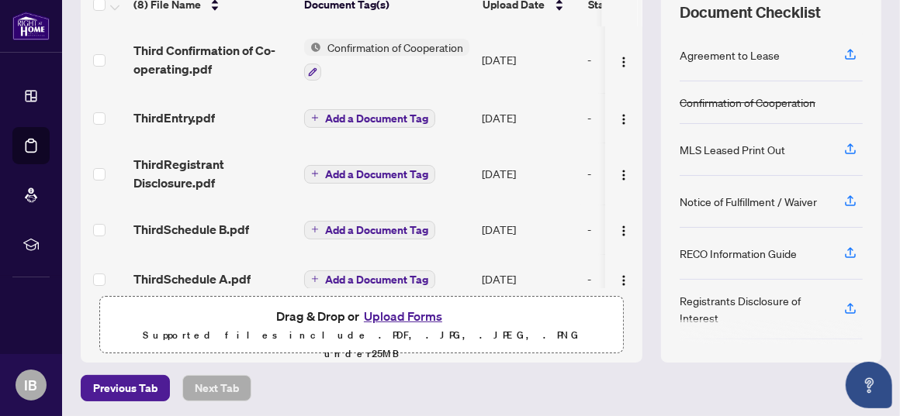
click at [389, 316] on button "Upload Forms" at bounding box center [403, 316] width 88 height 20
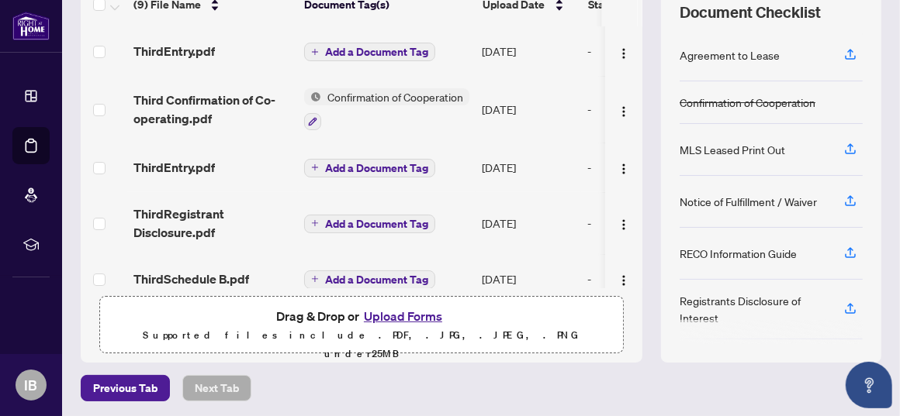
click at [382, 316] on button "Upload Forms" at bounding box center [403, 316] width 88 height 20
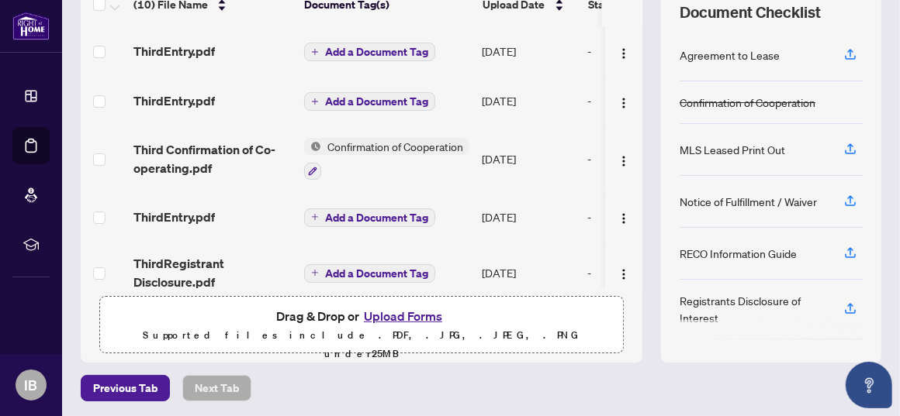
click at [410, 316] on button "Upload Forms" at bounding box center [403, 316] width 88 height 20
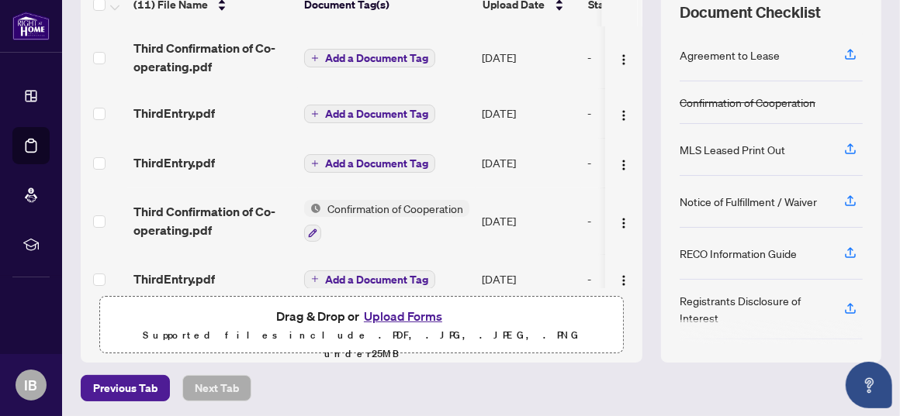
scroll to position [225, 0]
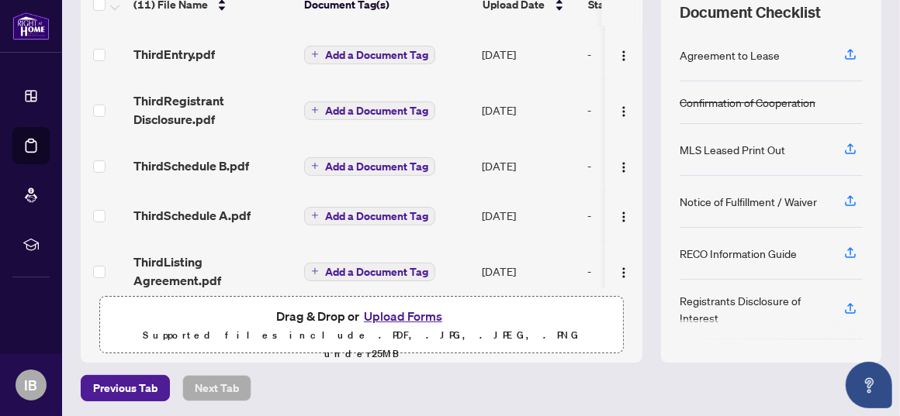
click at [378, 309] on button "Upload Forms" at bounding box center [403, 316] width 88 height 20
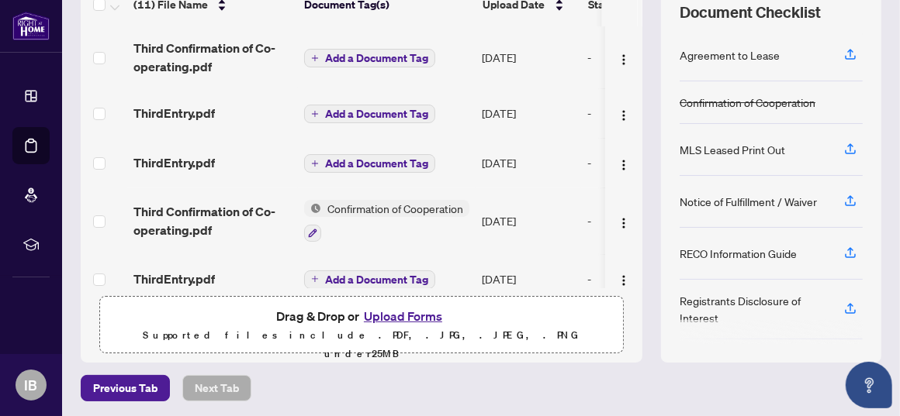
click at [625, 11] on th at bounding box center [619, 4] width 37 height 43
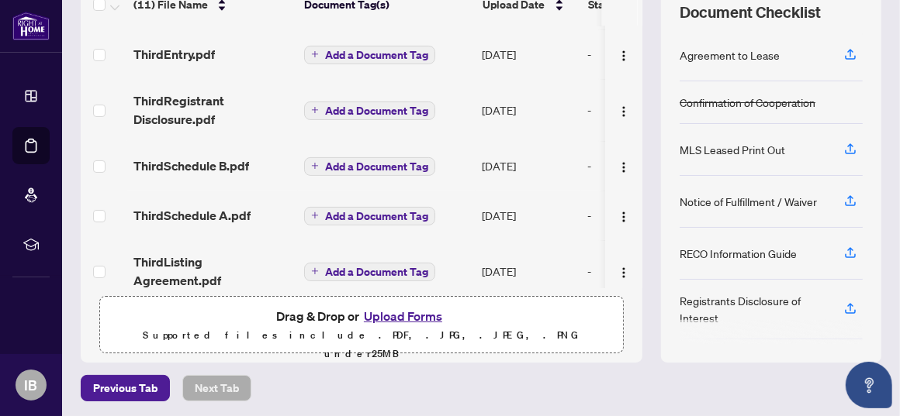
click at [413, 313] on button "Upload Forms" at bounding box center [403, 316] width 88 height 20
click at [643, 183] on div "(11) File Name Document Tag(s) Upload Date Status Third Confirmation of Co-oper…" at bounding box center [481, 173] width 800 height 380
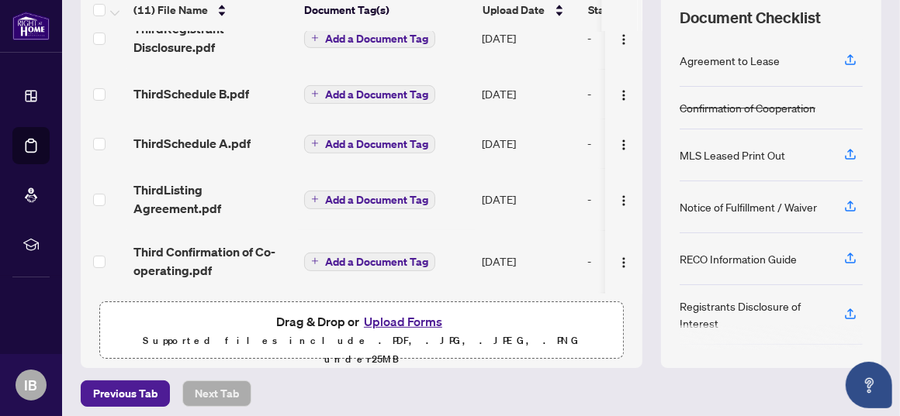
scroll to position [230, 0]
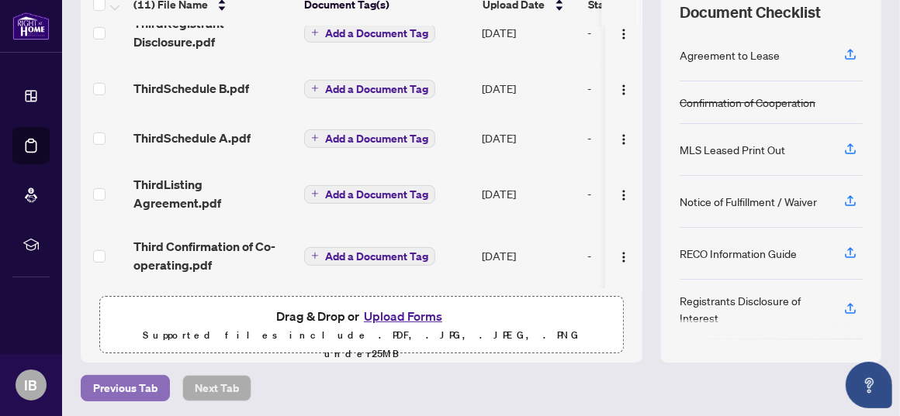
click at [118, 382] on span "Previous Tab" at bounding box center [125, 388] width 64 height 25
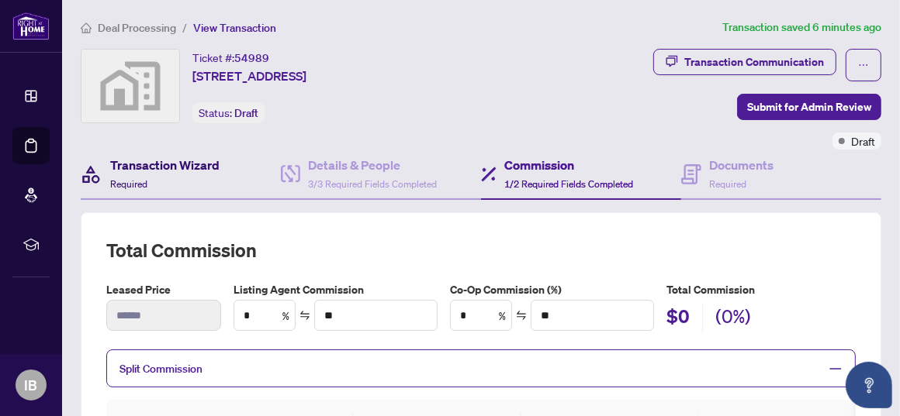
click at [137, 164] on h4 "Transaction Wizard" at bounding box center [164, 165] width 109 height 19
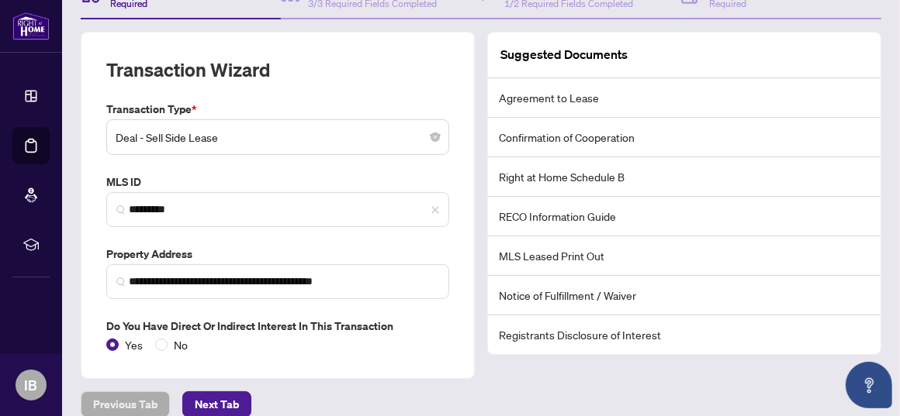
scroll to position [195, 0]
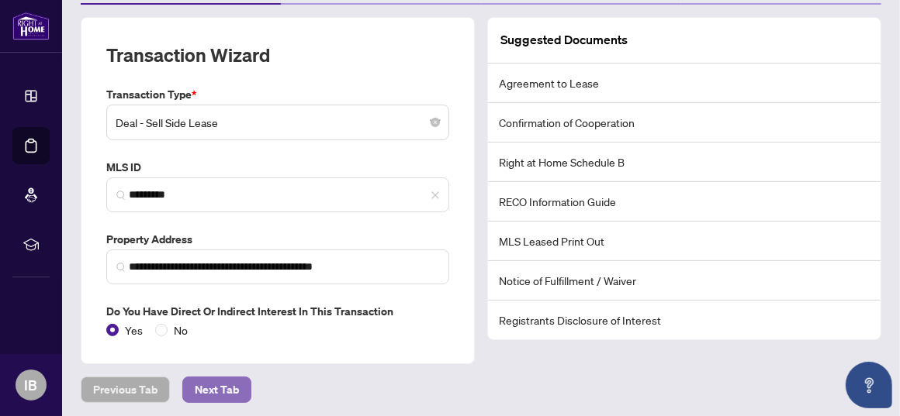
click at [225, 380] on span "Next Tab" at bounding box center [217, 390] width 44 height 25
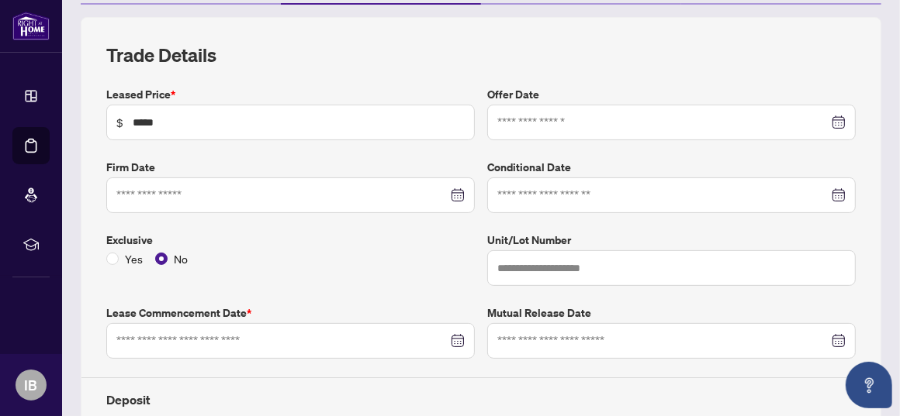
type input "**********"
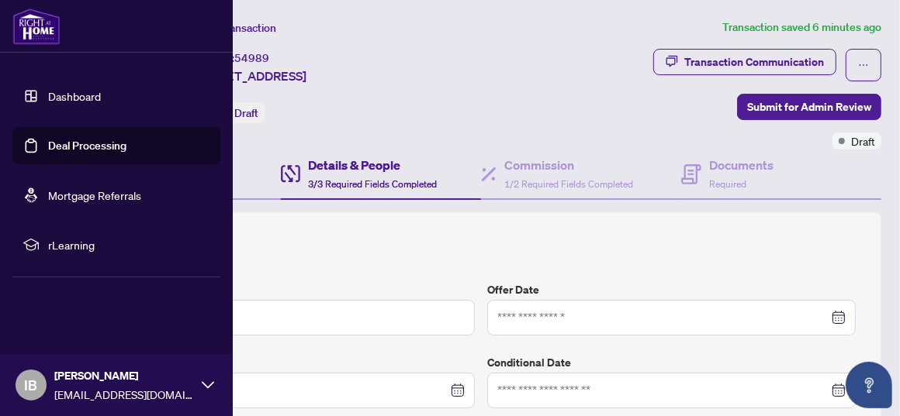
click at [74, 96] on link "Dashboard" at bounding box center [74, 96] width 53 height 14
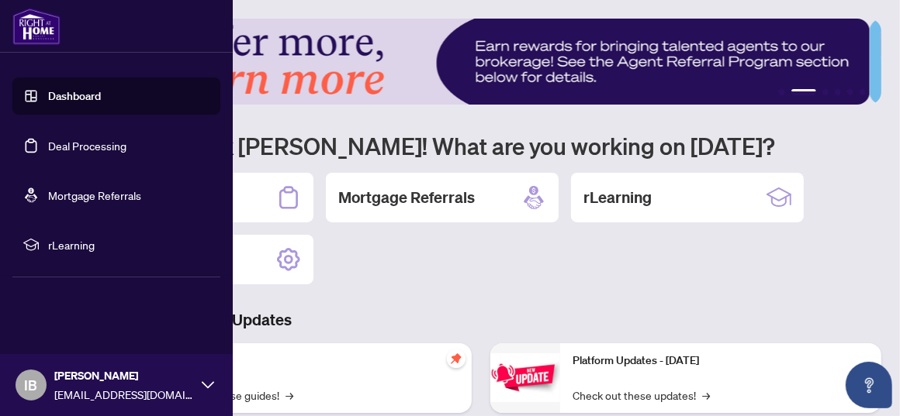
click at [50, 95] on link "Dashboard" at bounding box center [74, 96] width 53 height 14
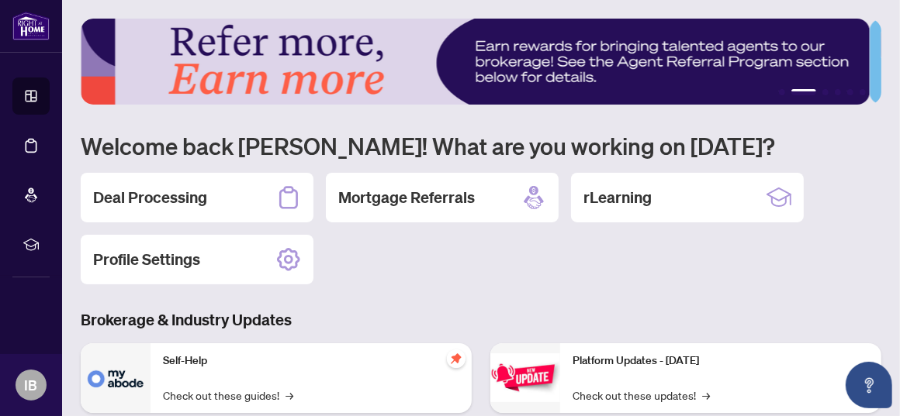
click at [423, 274] on div "Deal Processing Mortgage Referrals rLearning Profile Settings" at bounding box center [481, 229] width 800 height 112
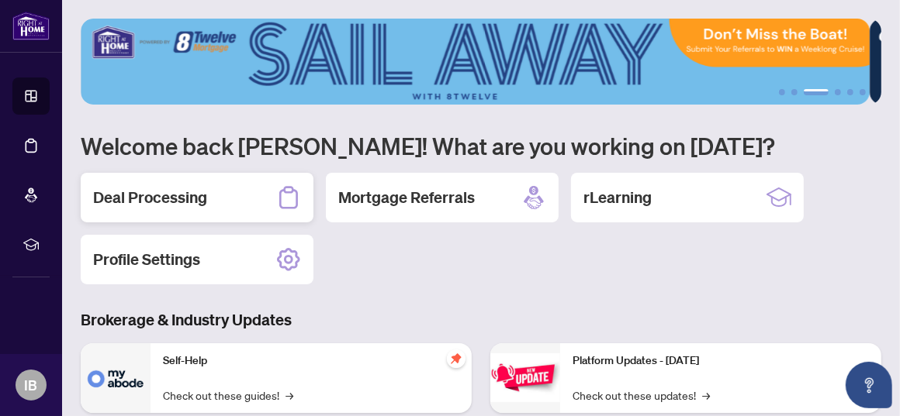
click at [164, 195] on h2 "Deal Processing" at bounding box center [150, 198] width 114 height 22
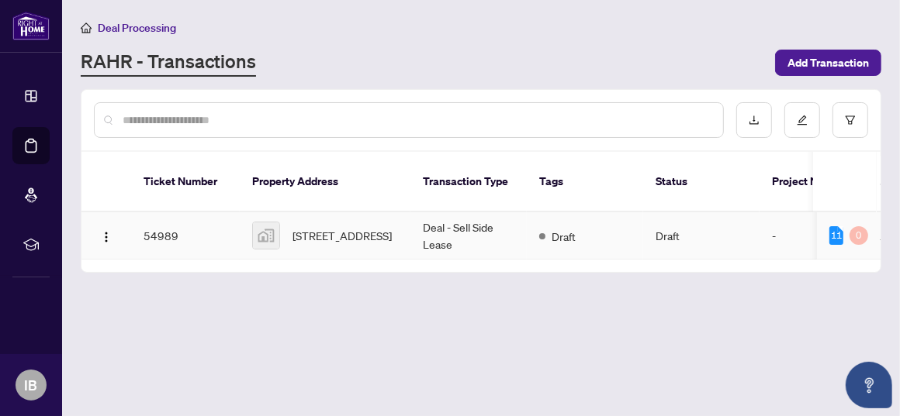
click at [151, 217] on td "54989" at bounding box center [185, 235] width 109 height 47
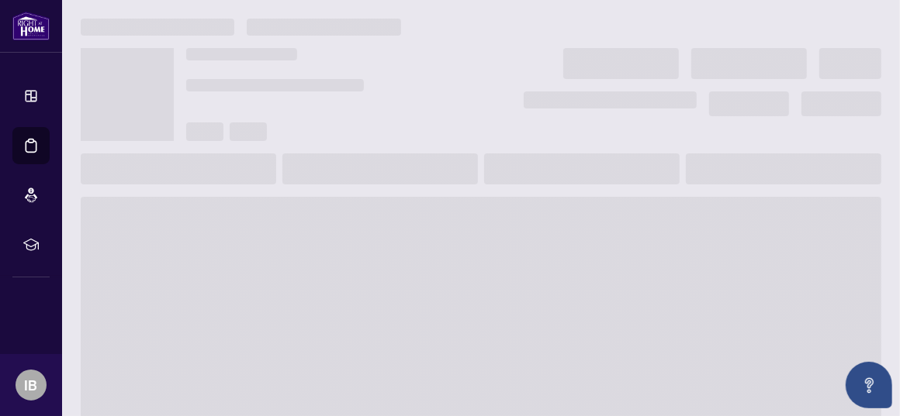
click at [151, 217] on span at bounding box center [481, 321] width 800 height 248
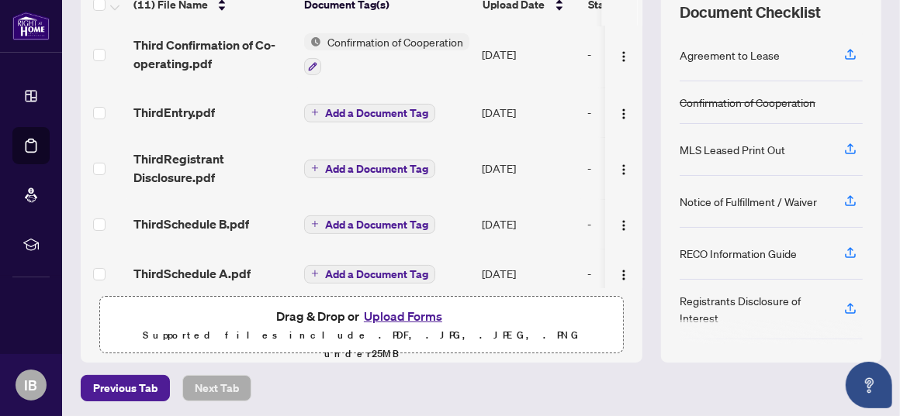
scroll to position [171, 0]
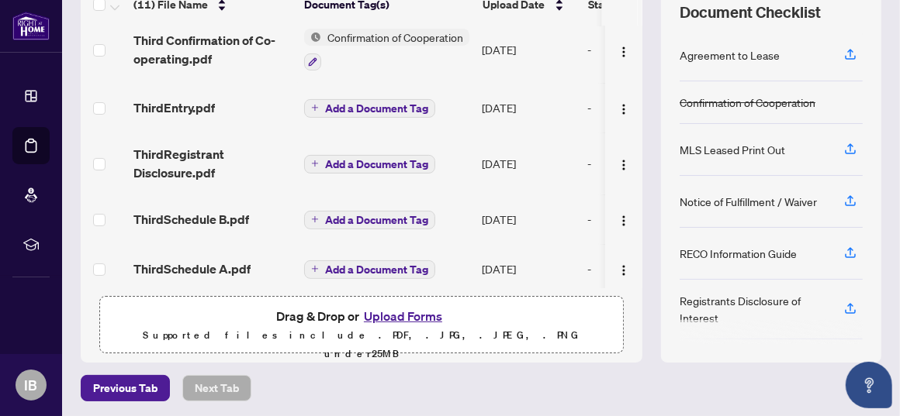
drag, startPoint x: 389, startPoint y: 313, endPoint x: 508, endPoint y: 315, distance: 118.7
click at [508, 315] on div "Drag & Drop or Upload Forms Supported files include .PDF, .JPG, .JPEG, .PNG und…" at bounding box center [361, 334] width 504 height 57
click at [172, 212] on span "ThirdSchedule B.pdf" at bounding box center [191, 219] width 116 height 19
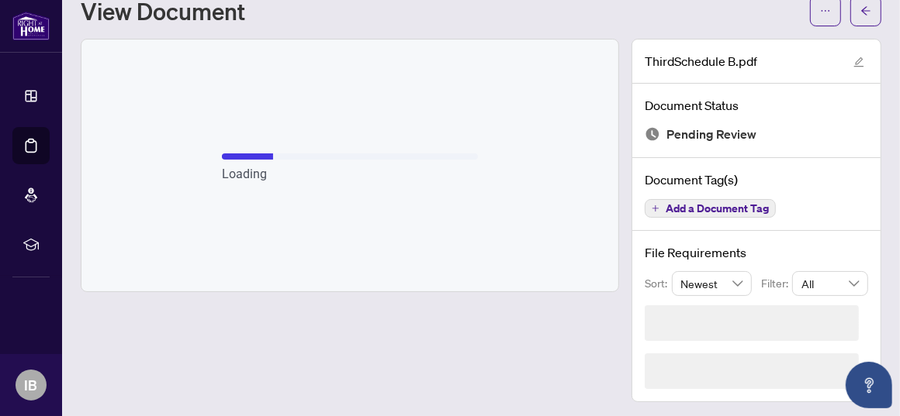
scroll to position [5, 0]
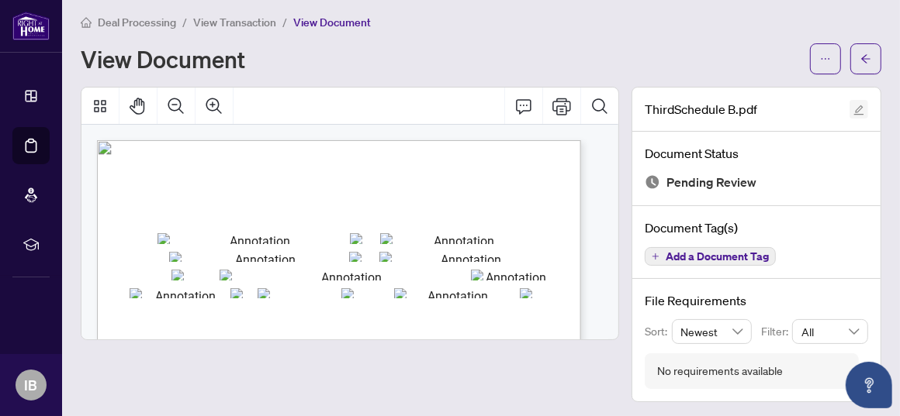
click at [853, 109] on icon "edit" at bounding box center [858, 110] width 11 height 11
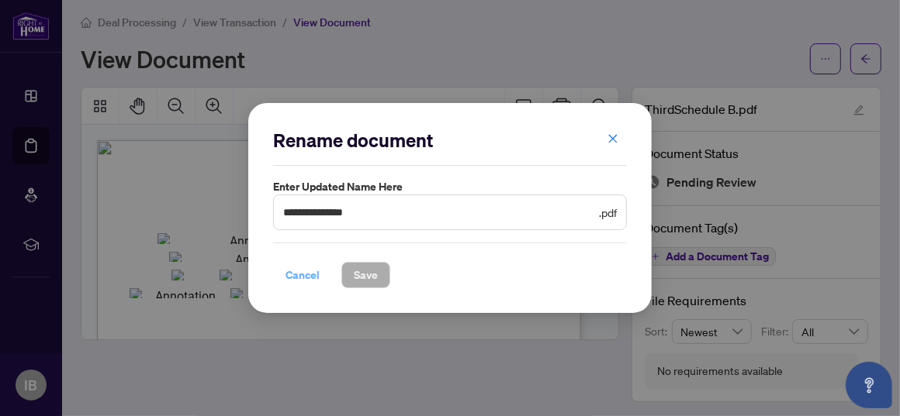
click at [285, 274] on span "Cancel" at bounding box center [302, 275] width 34 height 25
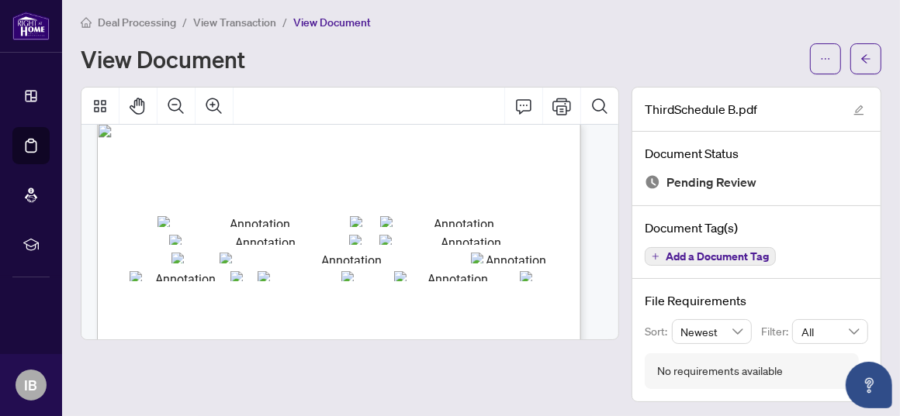
scroll to position [0, 0]
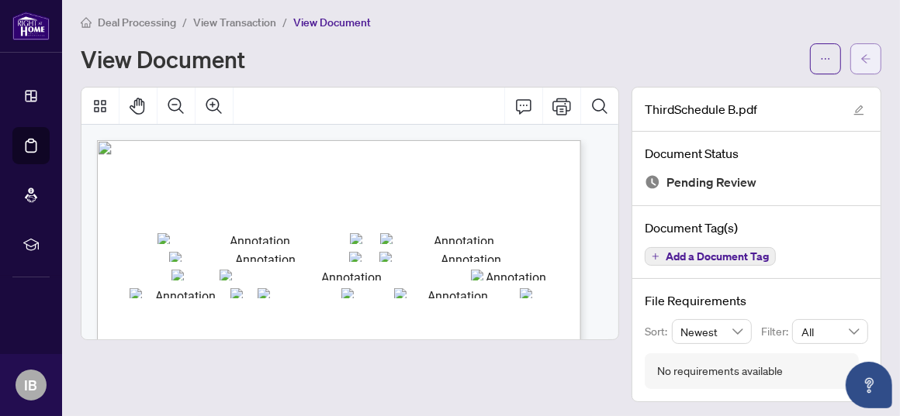
click at [861, 58] on icon "arrow-left" at bounding box center [865, 58] width 9 height 9
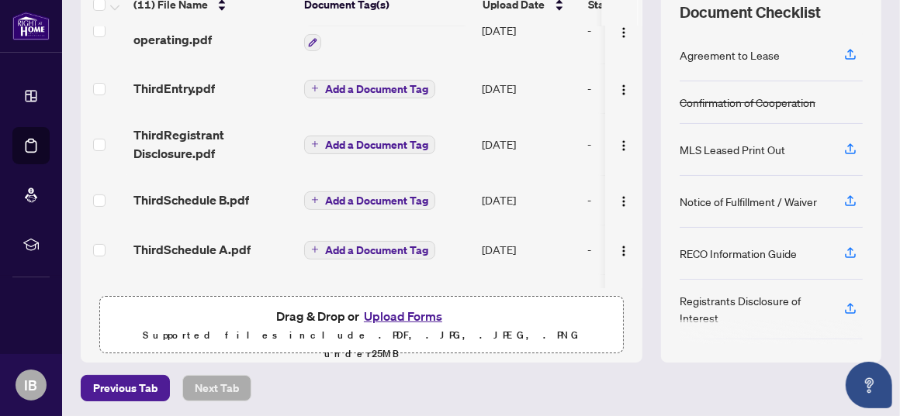
scroll to position [194, 0]
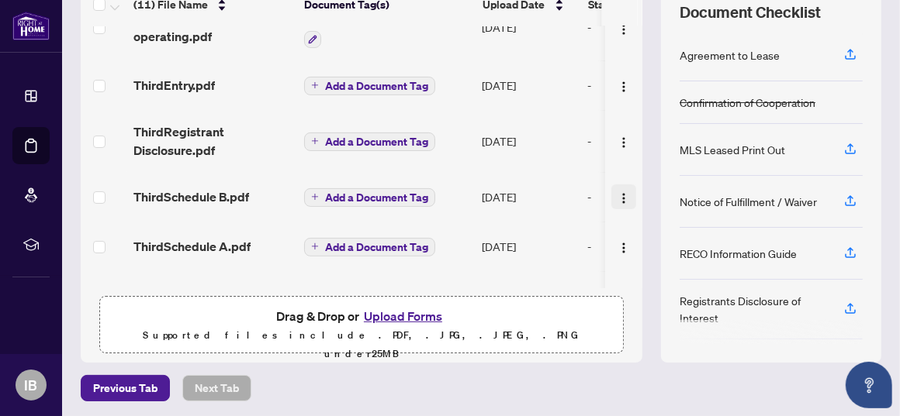
click at [617, 195] on img "button" at bounding box center [623, 198] width 12 height 12
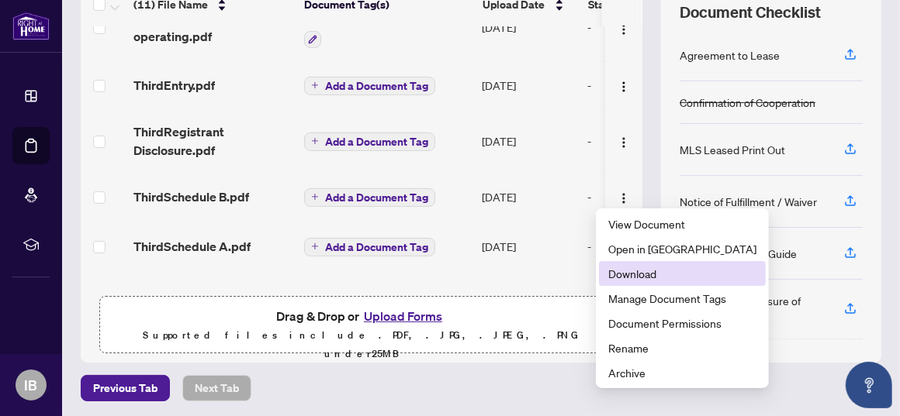
click at [648, 278] on span "Download" at bounding box center [682, 273] width 148 height 17
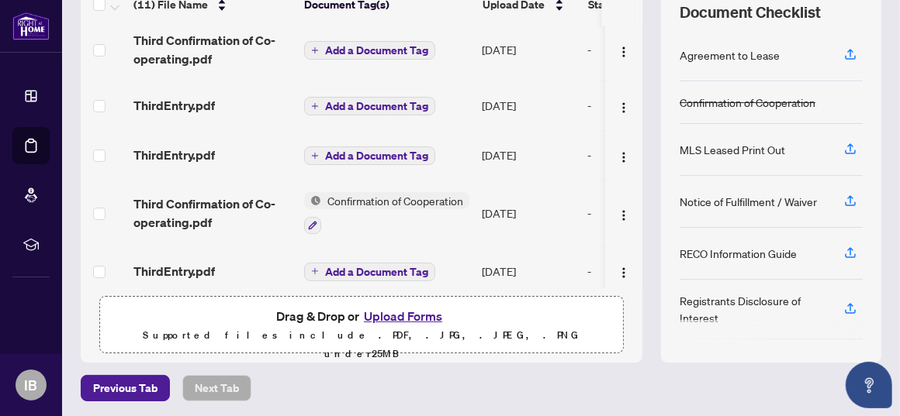
scroll to position [0, 0]
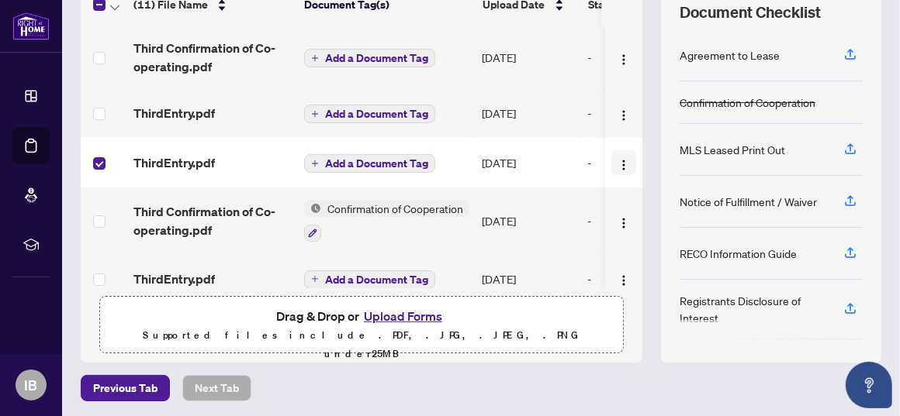
click at [617, 164] on img "button" at bounding box center [623, 165] width 12 height 12
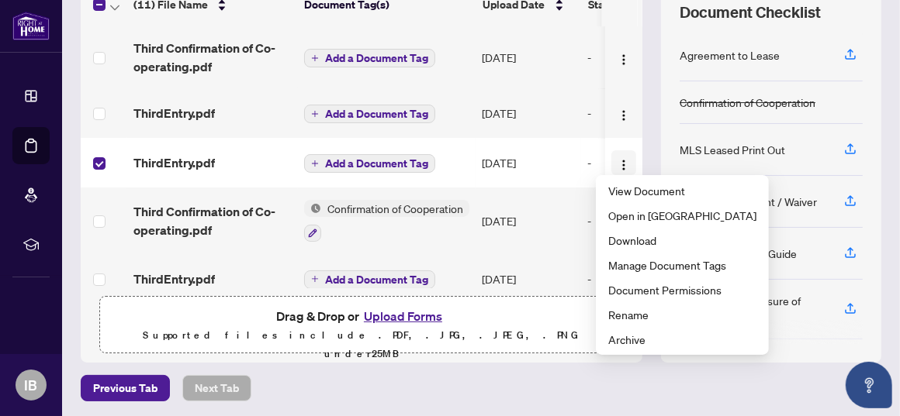
click at [617, 164] on img "button" at bounding box center [623, 165] width 12 height 12
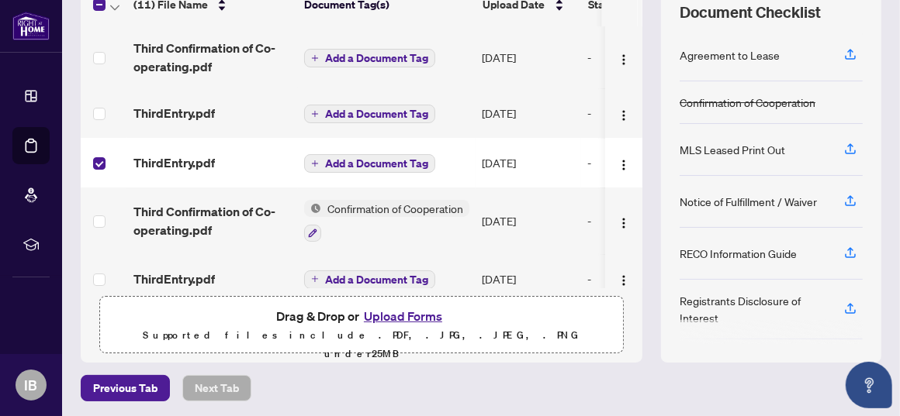
click at [516, 157] on td "Sep/28/2025" at bounding box center [527, 163] width 105 height 50
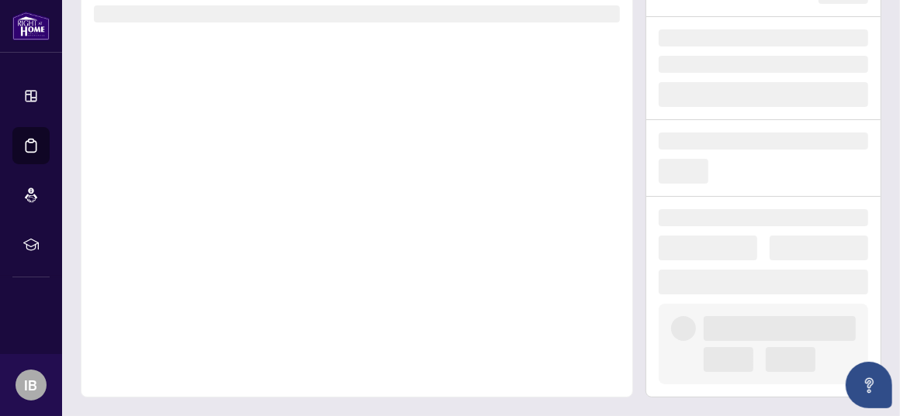
scroll to position [109, 0]
click at [516, 157] on div at bounding box center [357, 184] width 552 height 432
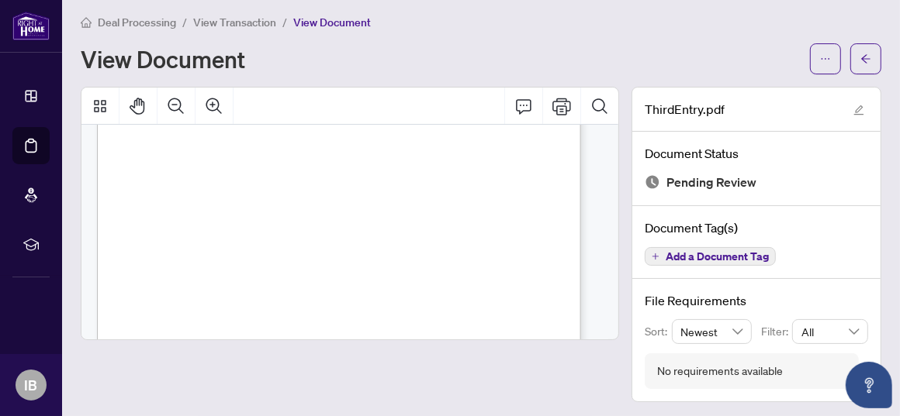
scroll to position [406, 0]
click at [819, 57] on button "button" at bounding box center [825, 58] width 31 height 31
drag, startPoint x: 748, startPoint y: 59, endPoint x: 810, endPoint y: 80, distance: 65.5
click at [748, 60] on div "View Document" at bounding box center [441, 59] width 720 height 25
click at [853, 109] on icon "edit" at bounding box center [858, 110] width 11 height 11
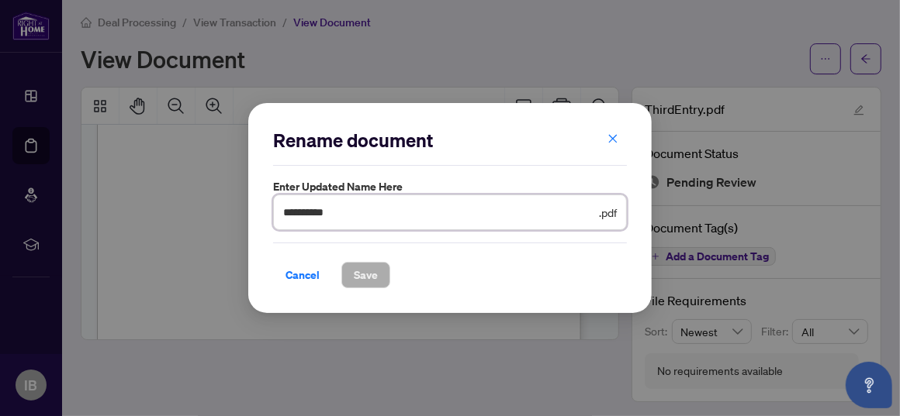
drag, startPoint x: 310, startPoint y: 211, endPoint x: 304, endPoint y: 222, distance: 12.5
click at [309, 212] on input "**********" at bounding box center [439, 212] width 313 height 17
click at [362, 204] on input "**********" at bounding box center [439, 212] width 313 height 17
type input "**********"
click at [371, 280] on span "Save" at bounding box center [366, 275] width 24 height 25
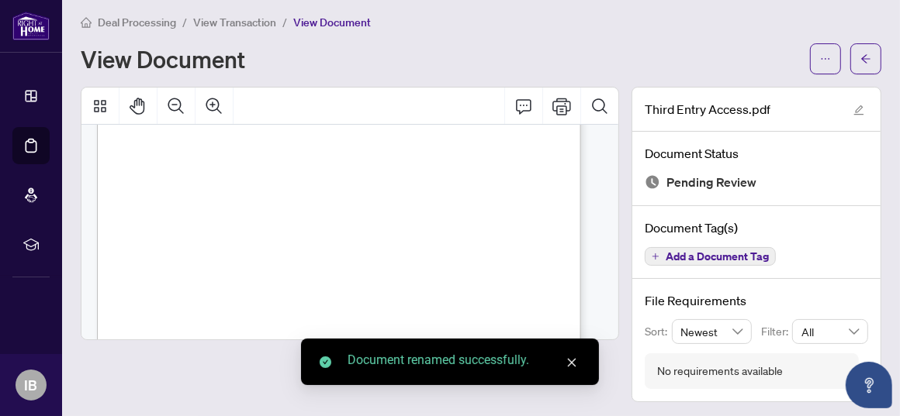
click at [573, 361] on icon "close" at bounding box center [571, 363] width 11 height 11
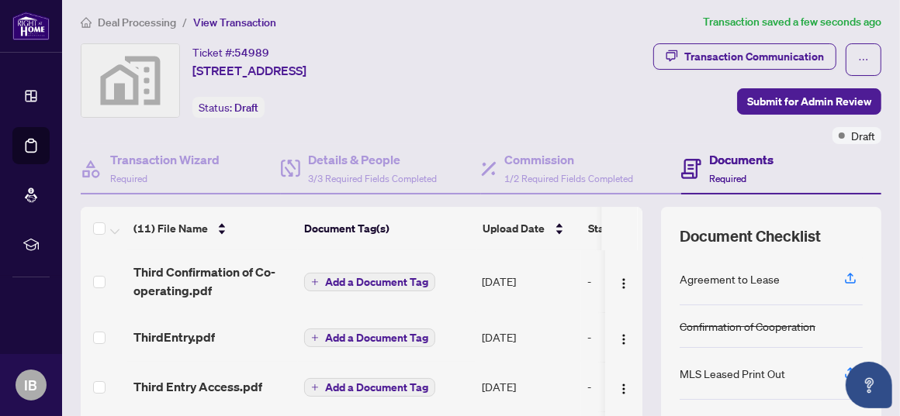
click at [414, 333] on span "Add a Document Tag" at bounding box center [376, 338] width 103 height 11
click at [617, 336] on img "button" at bounding box center [623, 339] width 12 height 12
click at [191, 333] on span "ThirdEntry.pdf" at bounding box center [173, 337] width 81 height 19
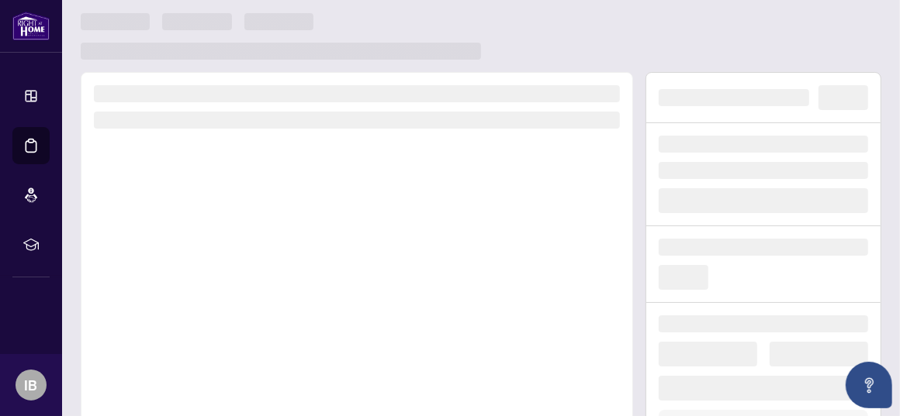
click at [191, 333] on div at bounding box center [357, 288] width 552 height 432
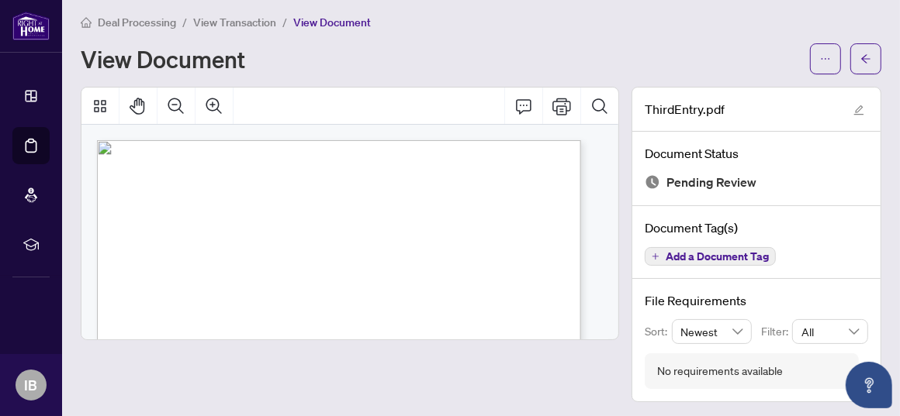
click at [438, 47] on div "View Document" at bounding box center [441, 59] width 720 height 25
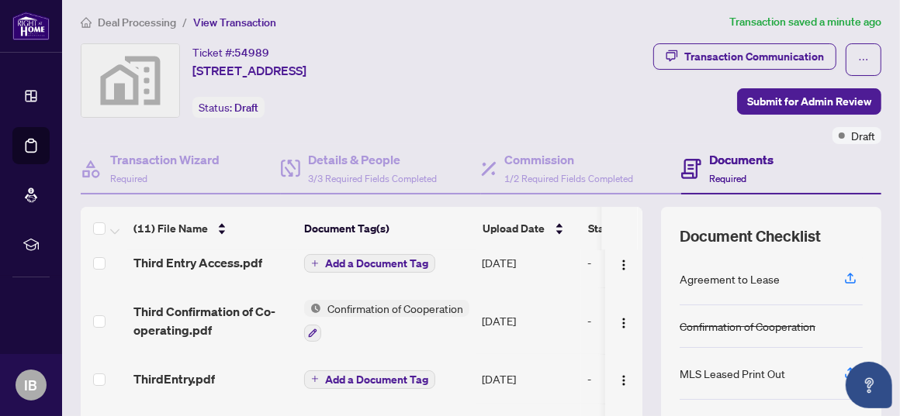
scroll to position [169, 0]
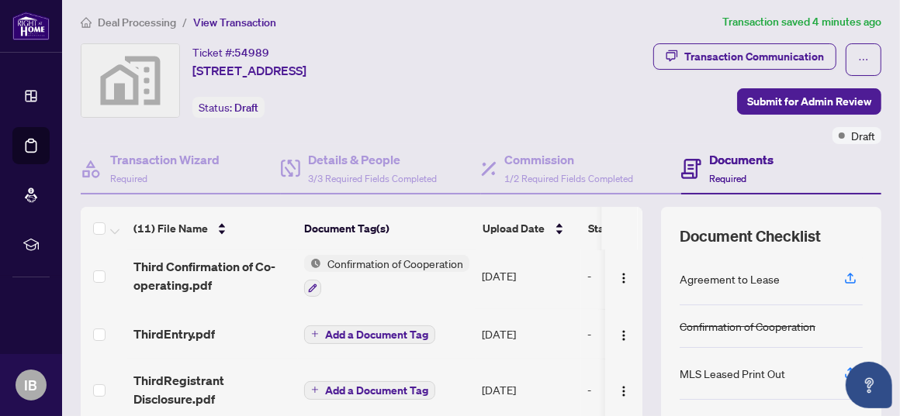
click at [725, 162] on h4 "Documents" at bounding box center [741, 159] width 64 height 19
click at [681, 168] on icon at bounding box center [691, 169] width 20 height 20
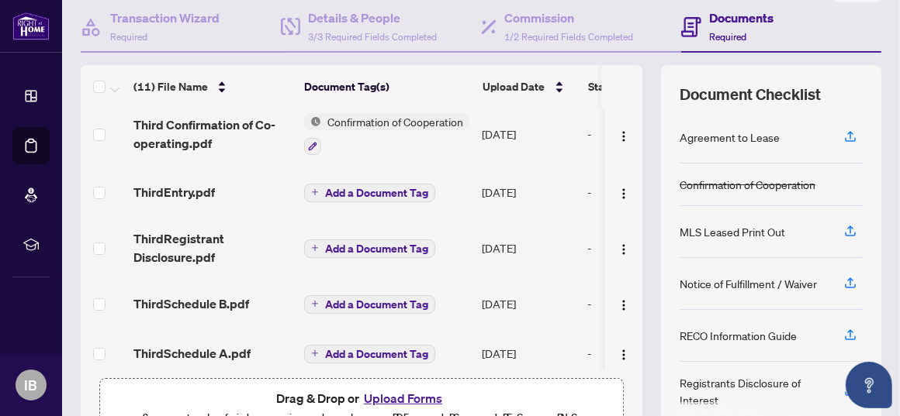
scroll to position [196, 0]
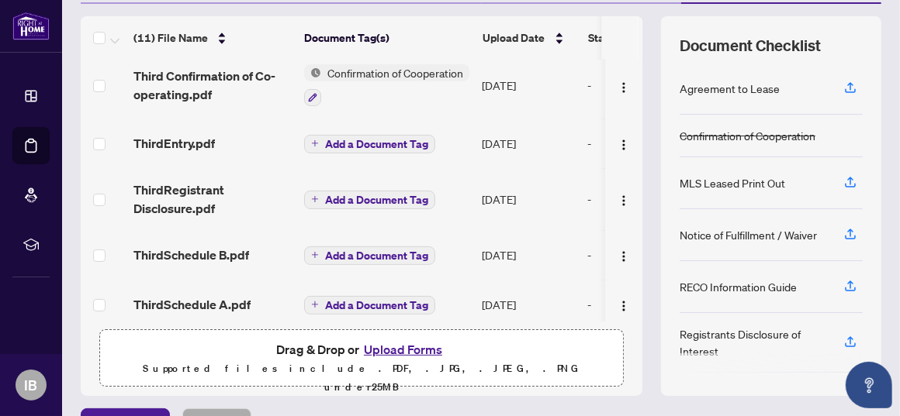
click at [372, 345] on button "Upload Forms" at bounding box center [403, 350] width 88 height 20
click at [406, 346] on button "Upload Forms" at bounding box center [403, 350] width 88 height 20
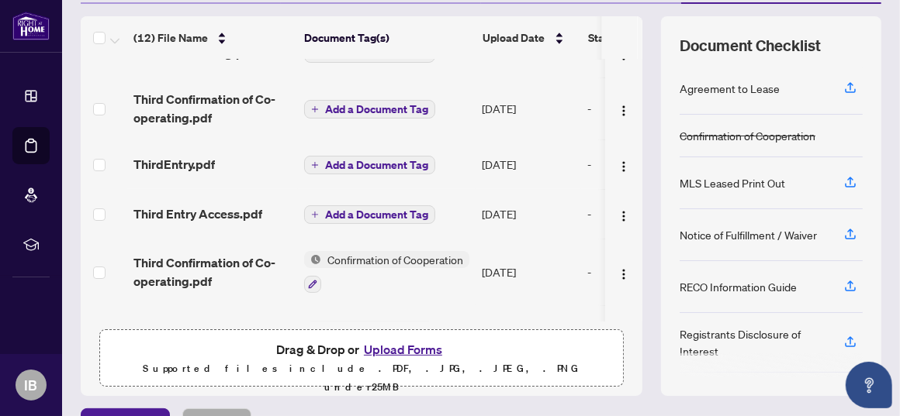
scroll to position [0, 0]
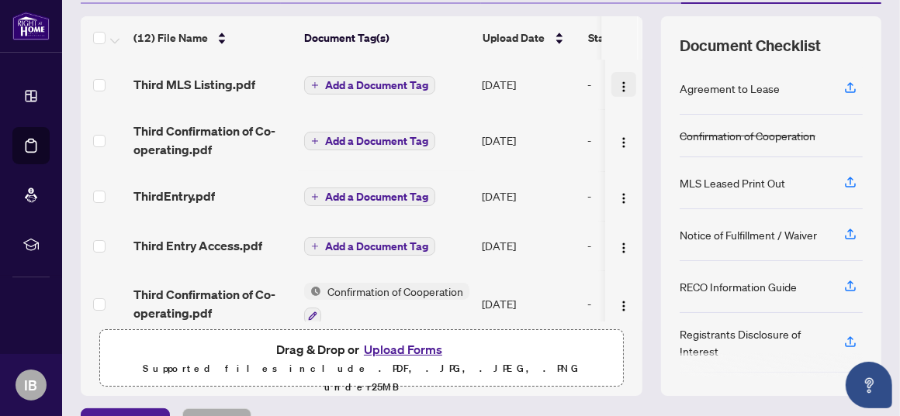
click at [617, 82] on img "button" at bounding box center [623, 87] width 12 height 12
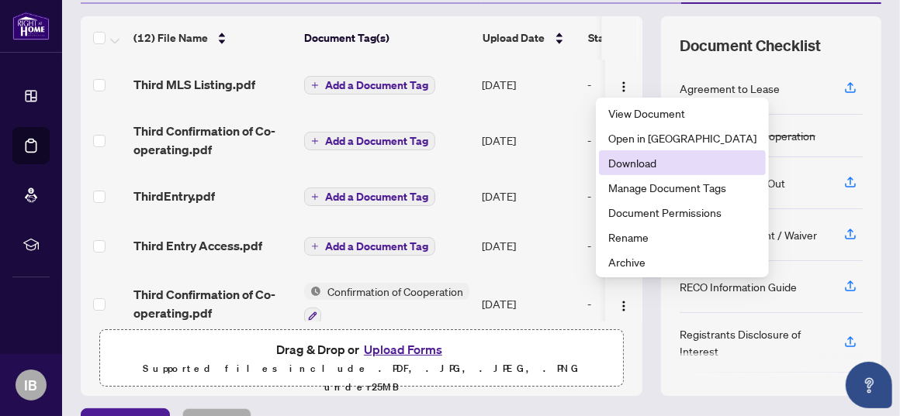
click at [614, 164] on span "Download" at bounding box center [682, 162] width 148 height 17
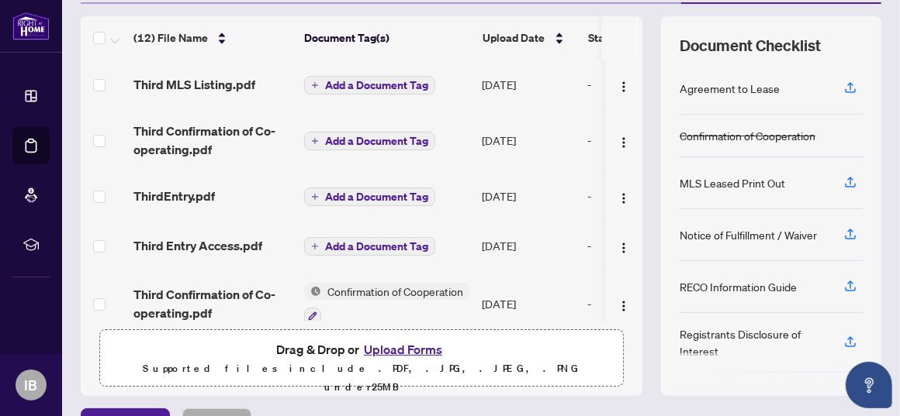
drag, startPoint x: 585, startPoint y: 171, endPoint x: 553, endPoint y: 211, distance: 51.4
click at [553, 211] on tr "ThirdEntry.pdf Add a Document Tag Sep/28/2025 -" at bounding box center [415, 196] width 669 height 50
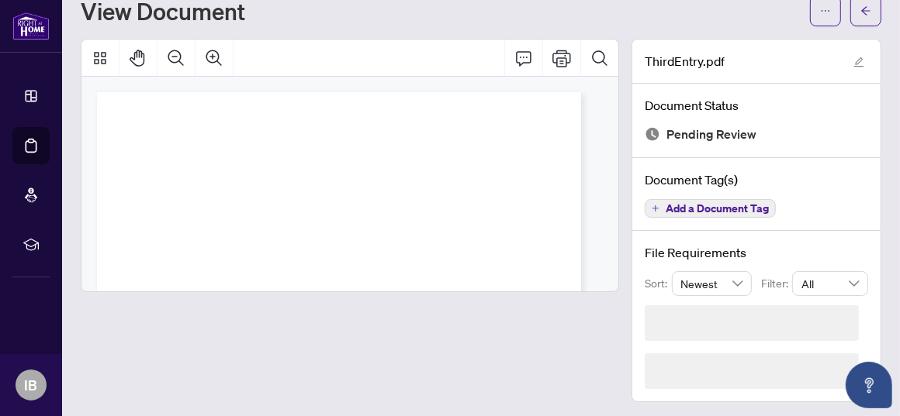
scroll to position [5, 0]
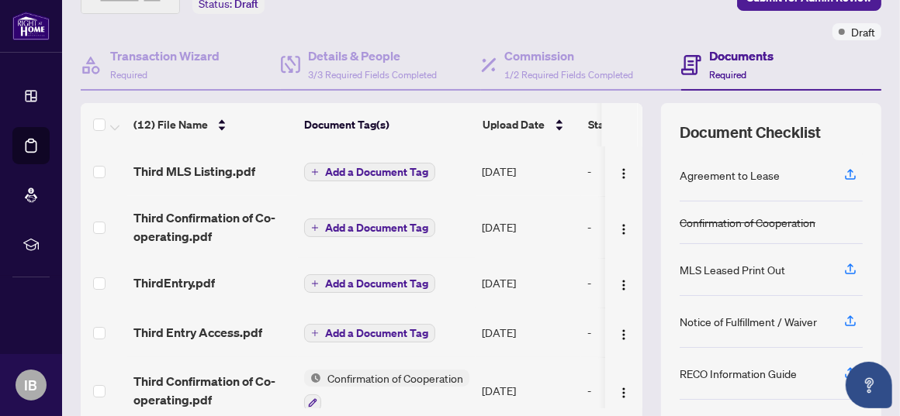
scroll to position [110, 0]
click at [843, 267] on icon "button" at bounding box center [850, 268] width 14 height 14
